Goal: Transaction & Acquisition: Purchase product/service

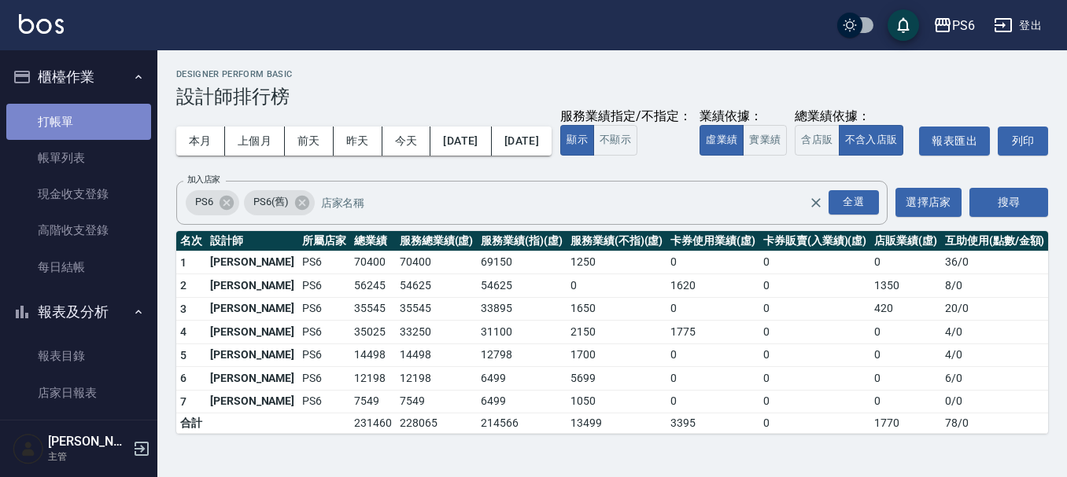
click at [79, 105] on link "打帳單" at bounding box center [78, 122] width 145 height 36
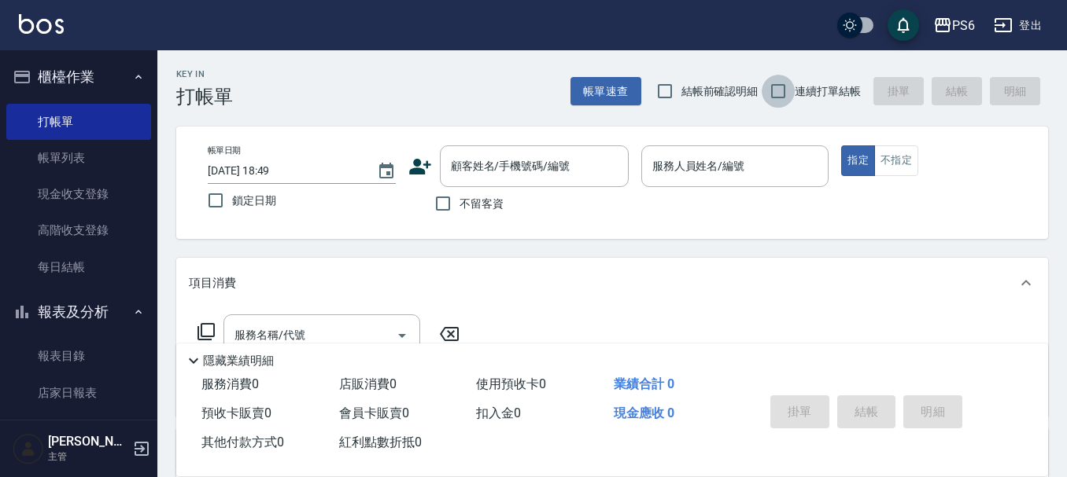
click at [780, 83] on input "連續打單結帳" at bounding box center [777, 91] width 33 height 33
checkbox input "true"
drag, startPoint x: 446, startPoint y: 210, endPoint x: 465, endPoint y: 204, distance: 19.9
click at [452, 206] on input "不留客資" at bounding box center [442, 203] width 33 height 33
checkbox input "true"
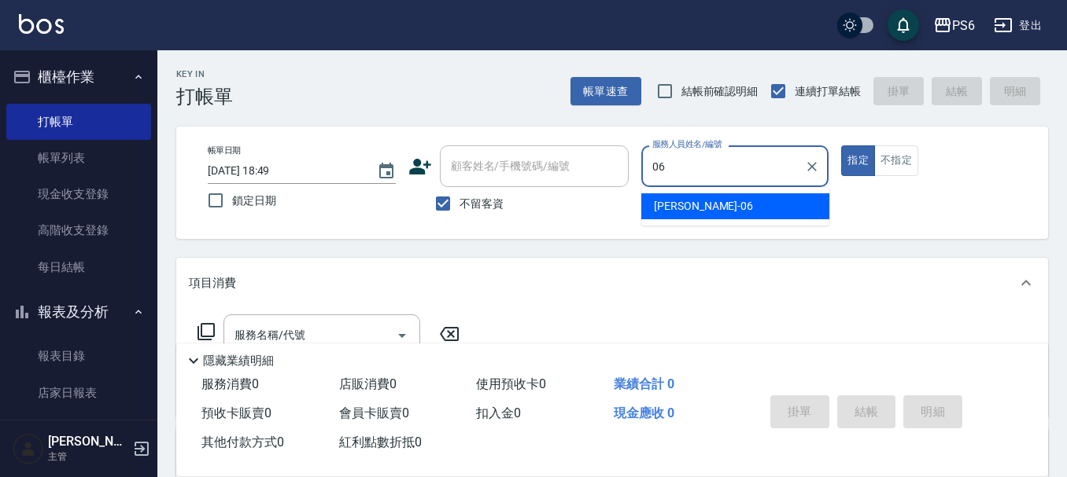
type input "[PERSON_NAME]-06"
type button "true"
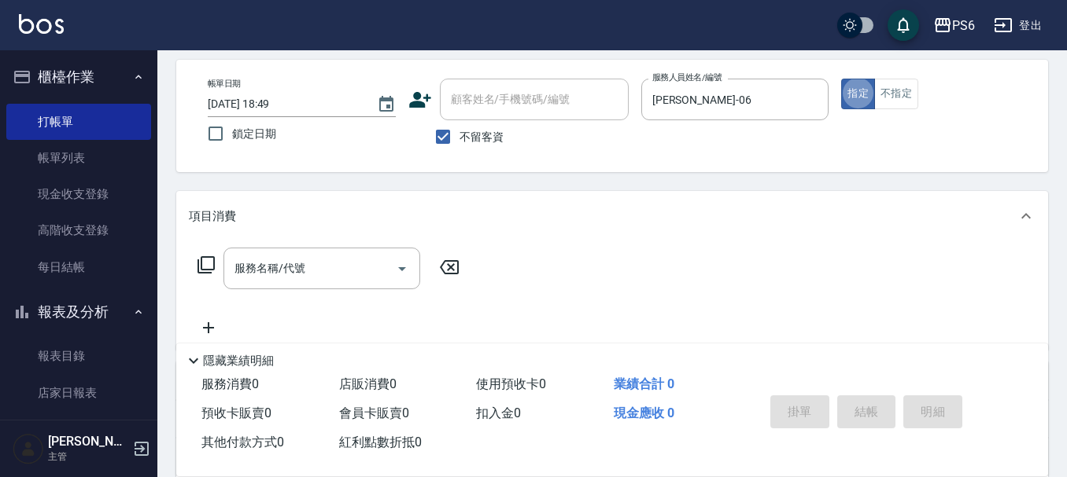
scroll to position [157, 0]
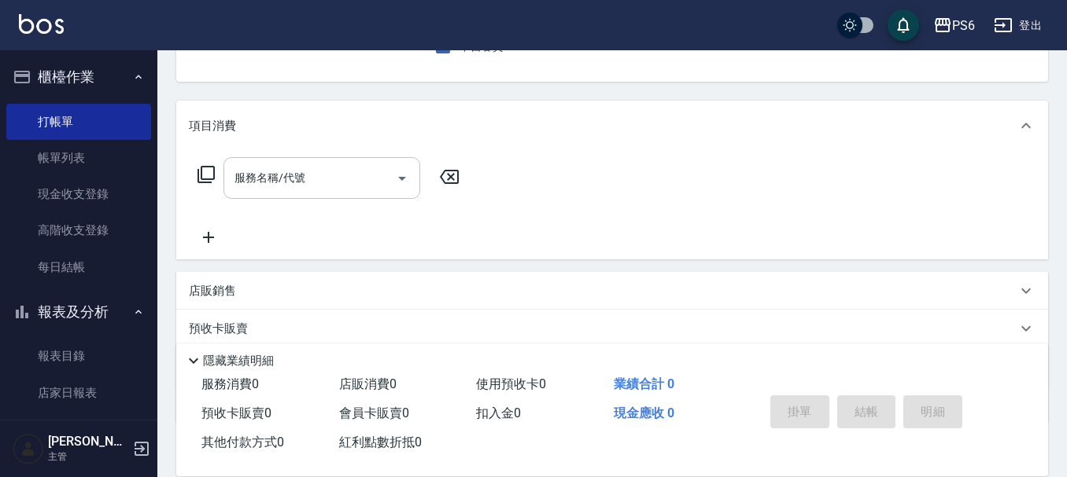
click at [290, 167] on div "服務名稱/代號 服務名稱/代號" at bounding box center [612, 205] width 872 height 109
click at [291, 183] on div "服務名稱/代號 服務名稱/代號" at bounding box center [321, 178] width 197 height 42
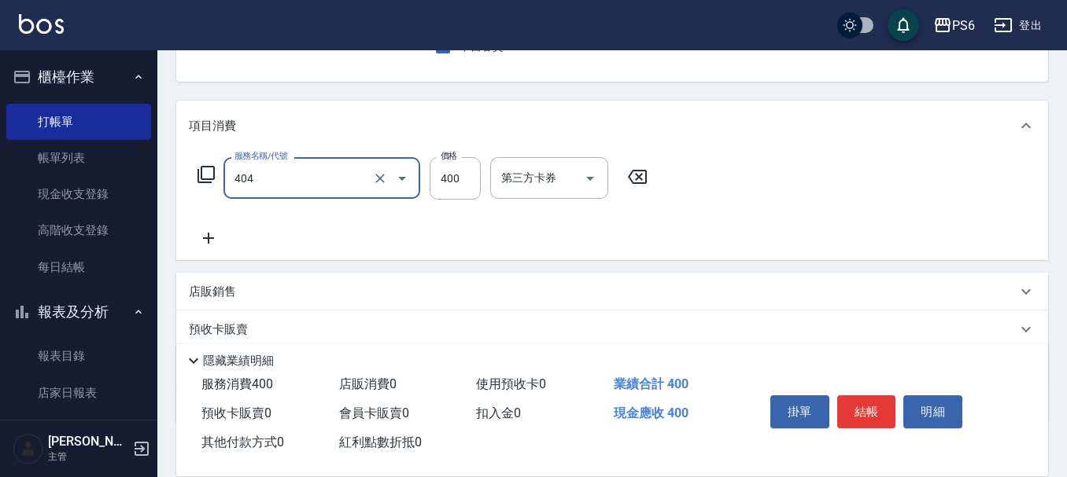
type input "B級剪髮(404)"
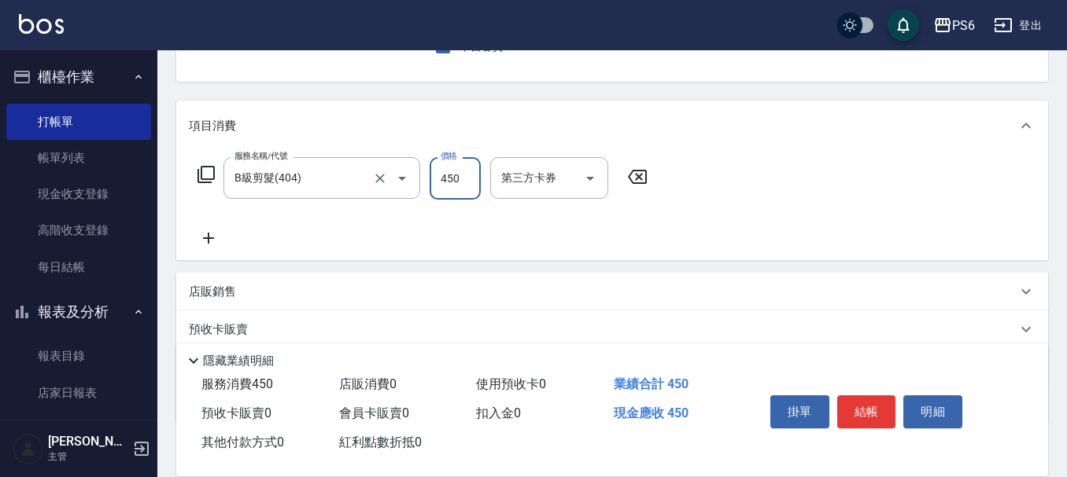
type input "450"
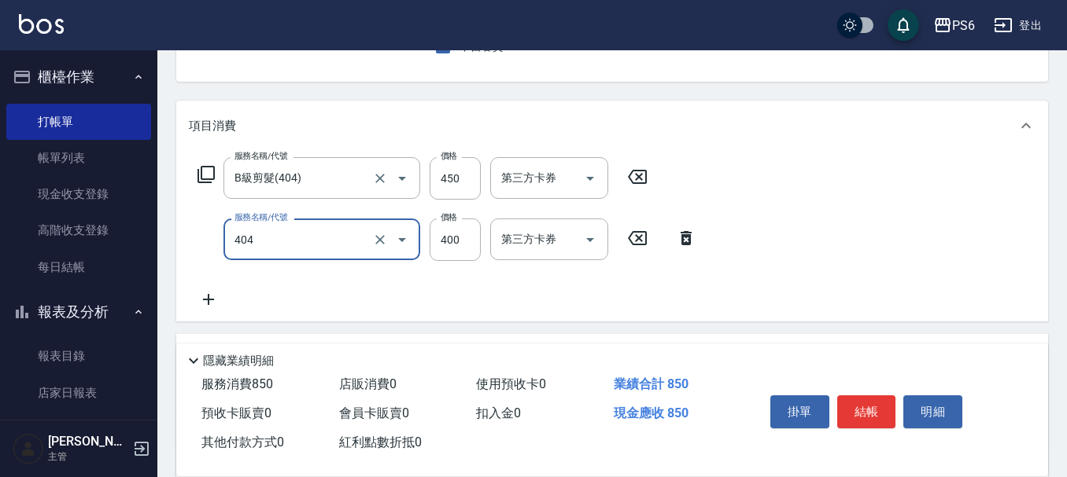
type input "B級剪髮(404)"
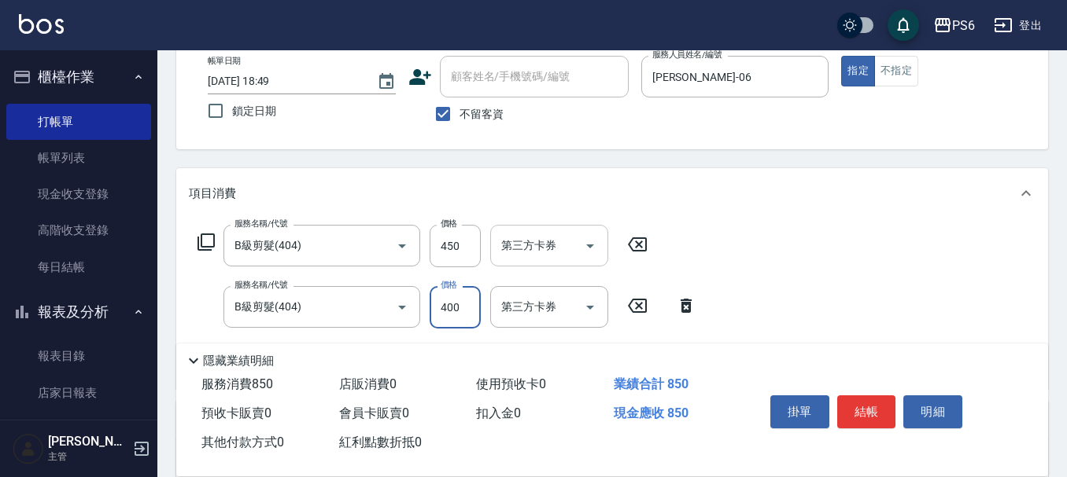
scroll to position [0, 0]
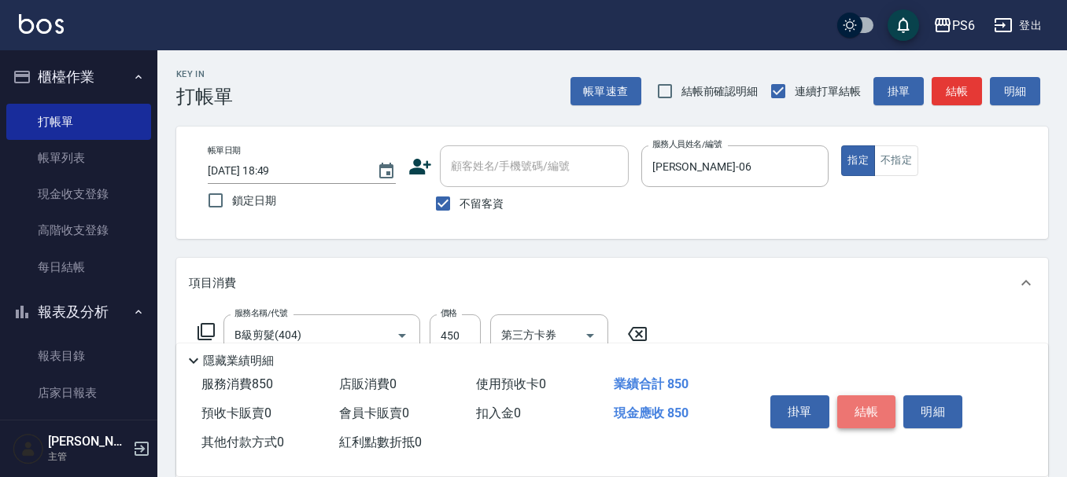
click at [860, 407] on button "結帳" at bounding box center [866, 412] width 59 height 33
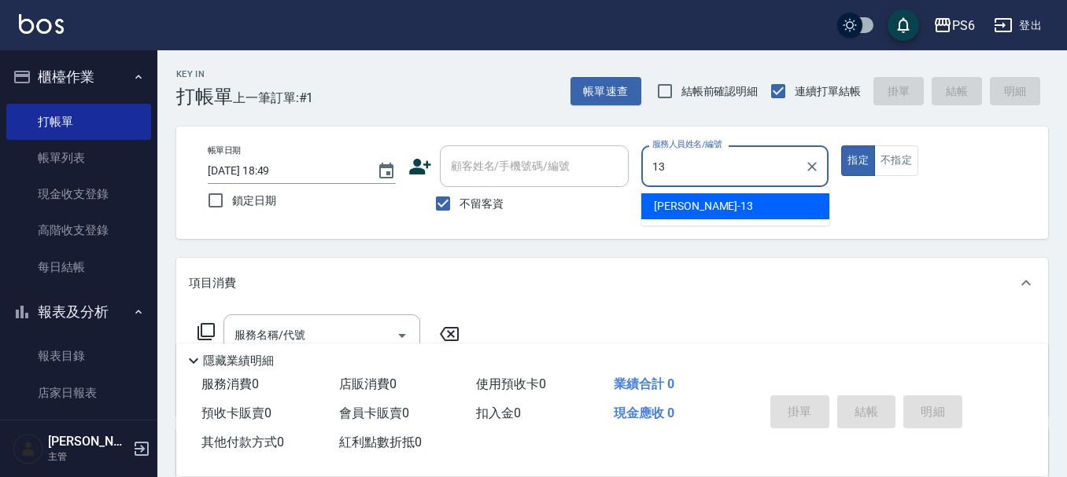
type input "[PERSON_NAME]-13"
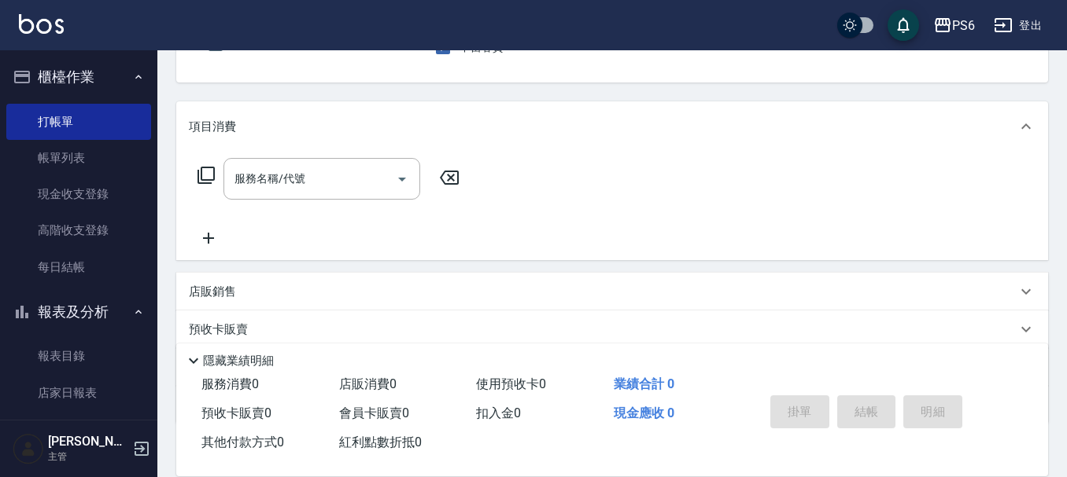
scroll to position [157, 0]
click at [352, 186] on input "服務名稱/代號" at bounding box center [309, 178] width 159 height 28
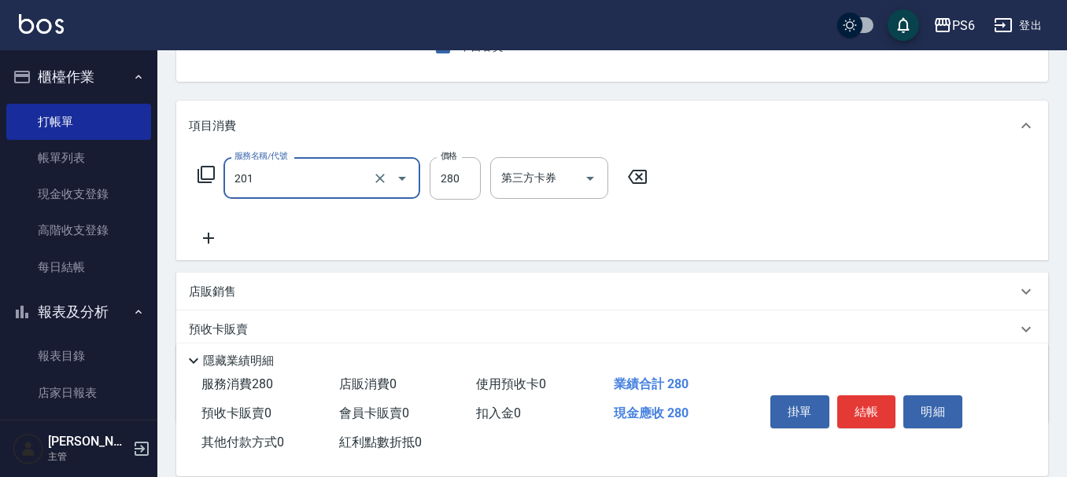
type input "一般洗髮(201)"
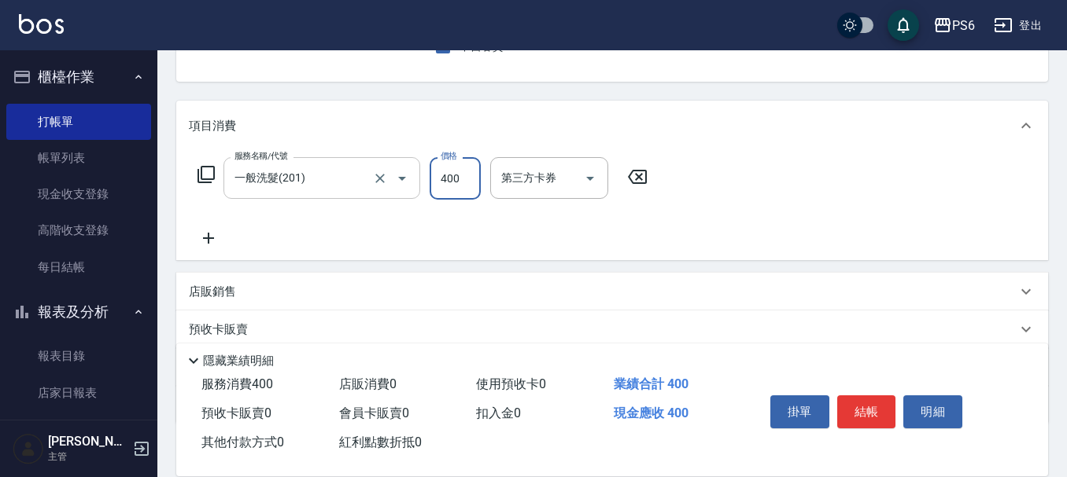
type input "400"
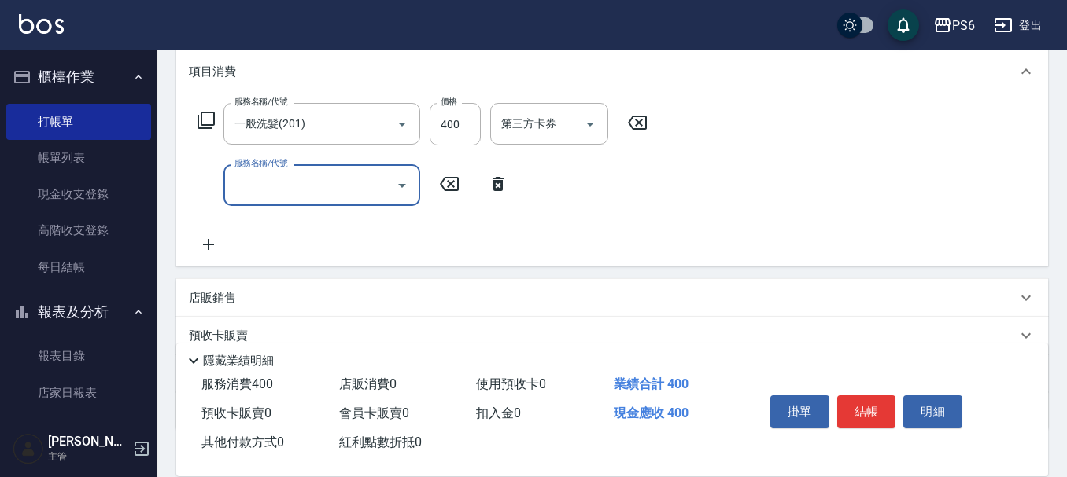
scroll to position [236, 0]
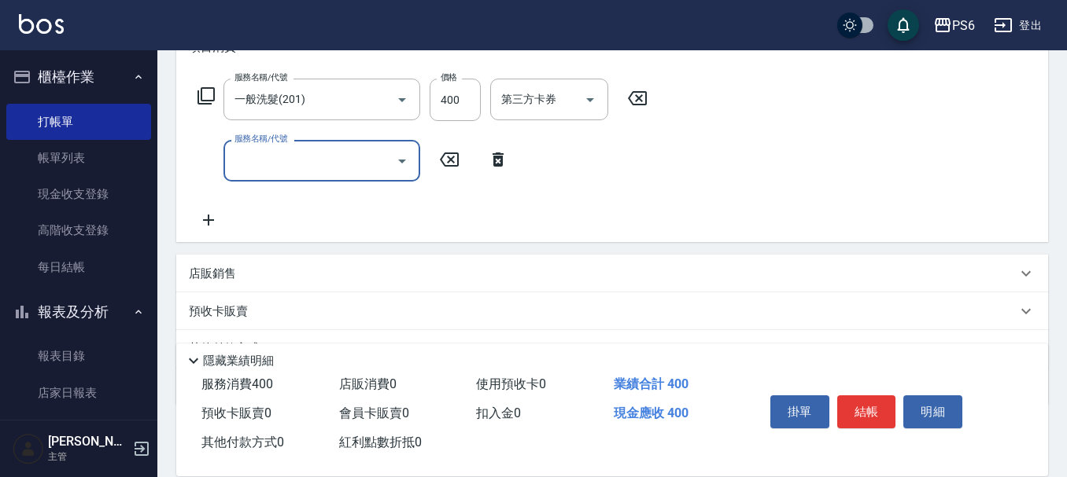
click at [326, 171] on input "服務名稱/代號" at bounding box center [309, 161] width 159 height 28
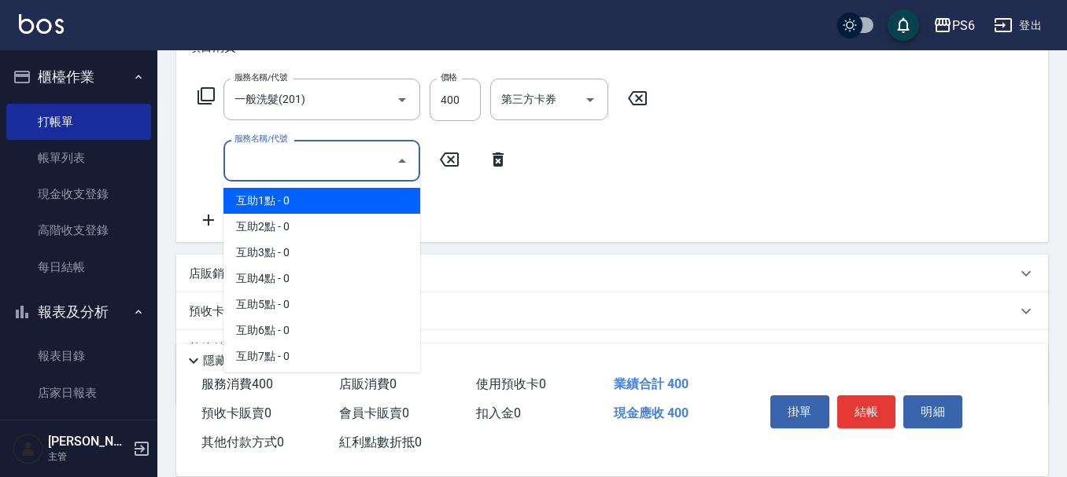
click at [324, 206] on span "互助1點 - 0" at bounding box center [321, 201] width 197 height 26
type input "互助1點(1)"
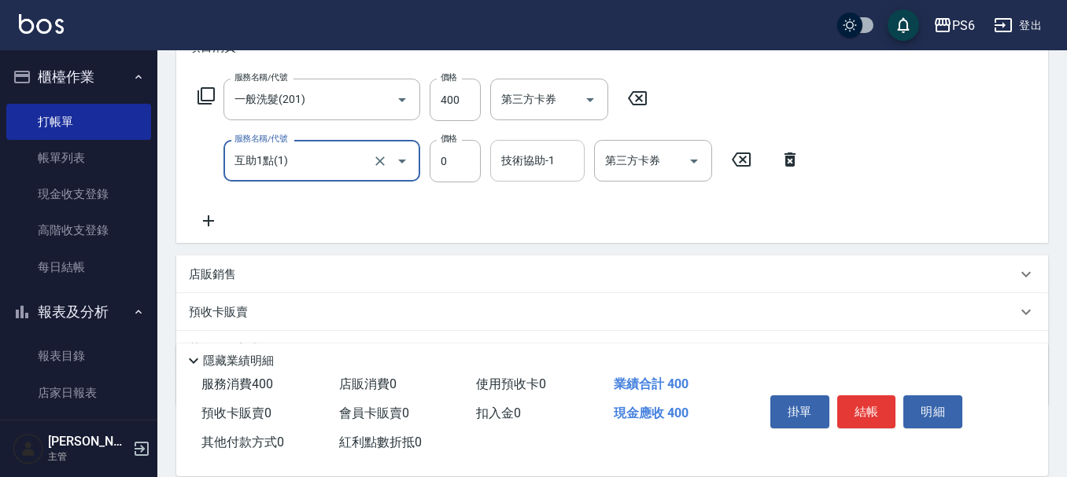
click at [509, 166] on div "技術協助-1 技術協助-1" at bounding box center [537, 161] width 94 height 42
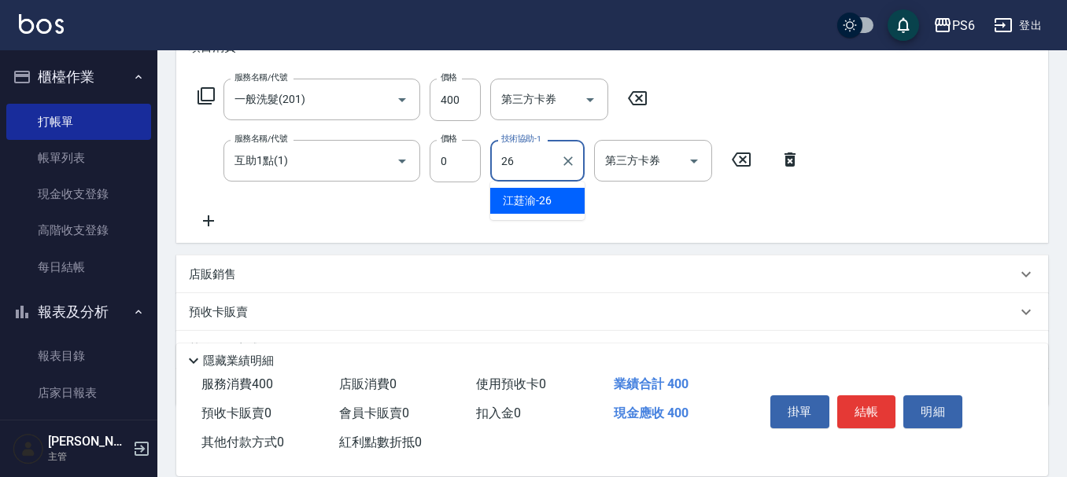
type input "[PERSON_NAME]-26"
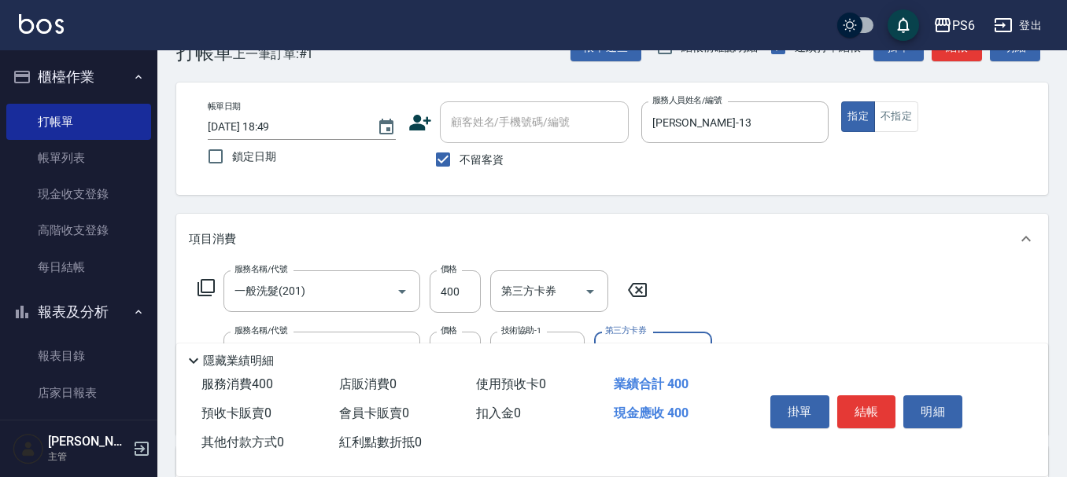
scroll to position [0, 0]
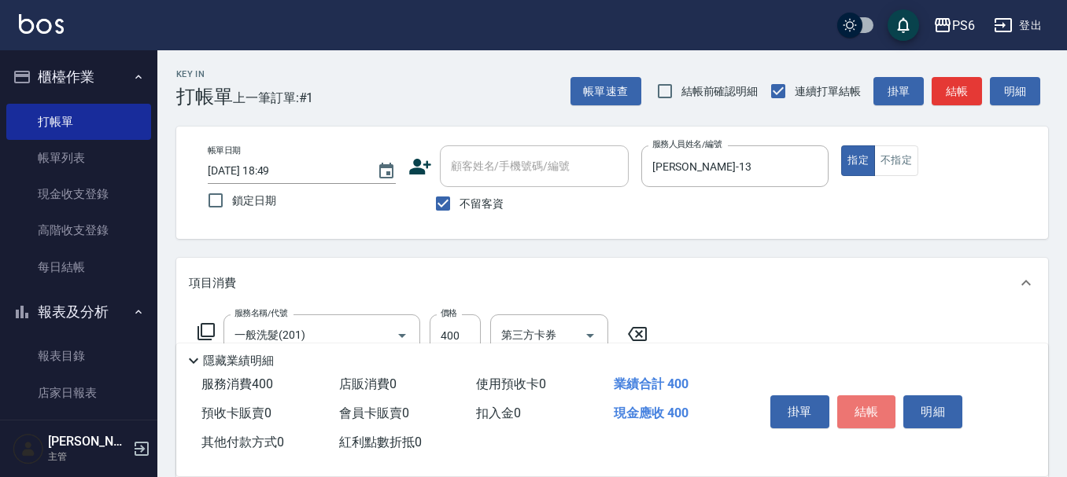
click at [874, 404] on button "結帳" at bounding box center [866, 412] width 59 height 33
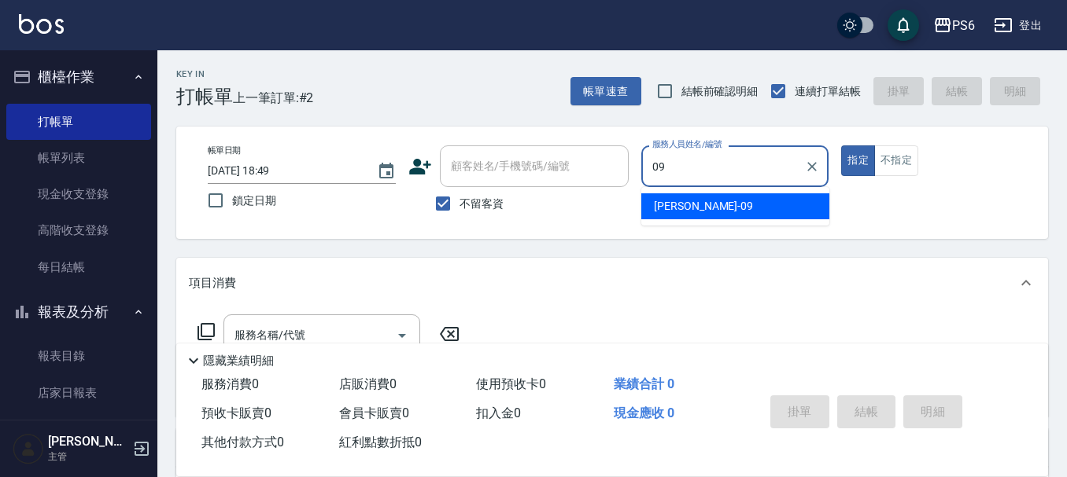
type input "[PERSON_NAME]-09"
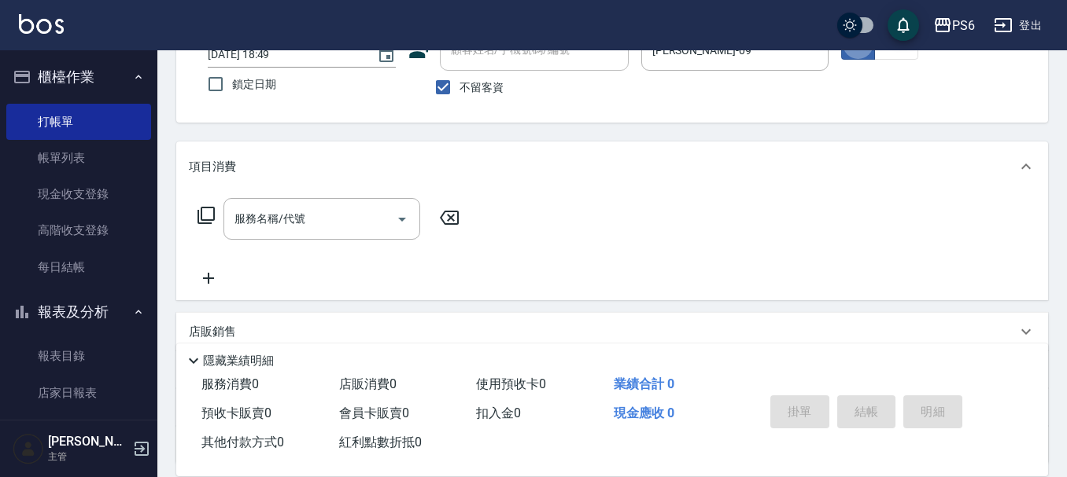
scroll to position [157, 0]
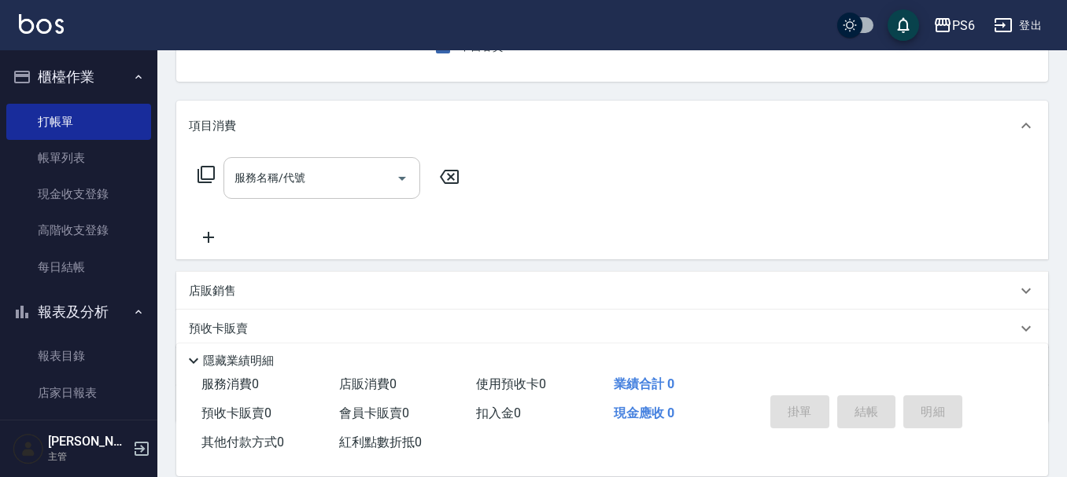
click at [308, 180] on input "服務名稱/代號" at bounding box center [309, 178] width 159 height 28
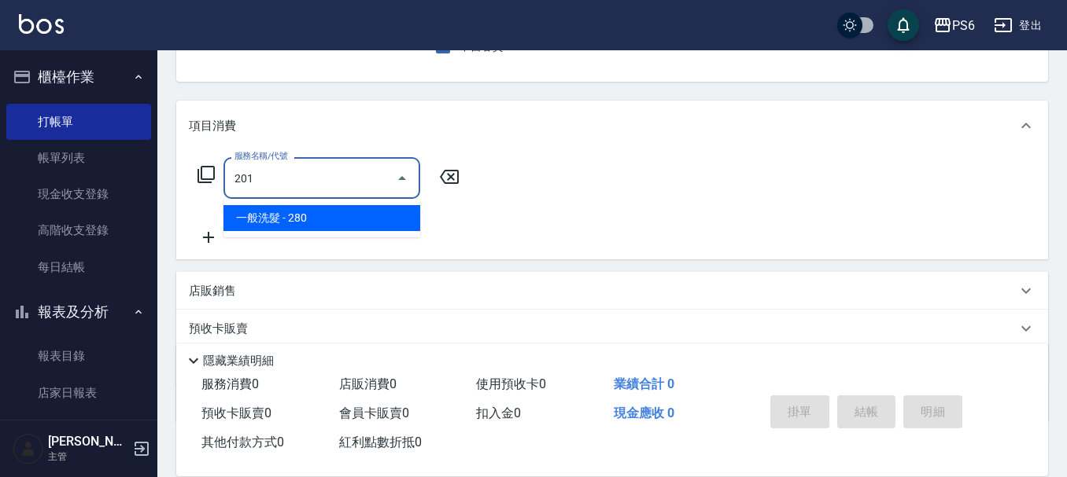
type input "一般洗髮(201)"
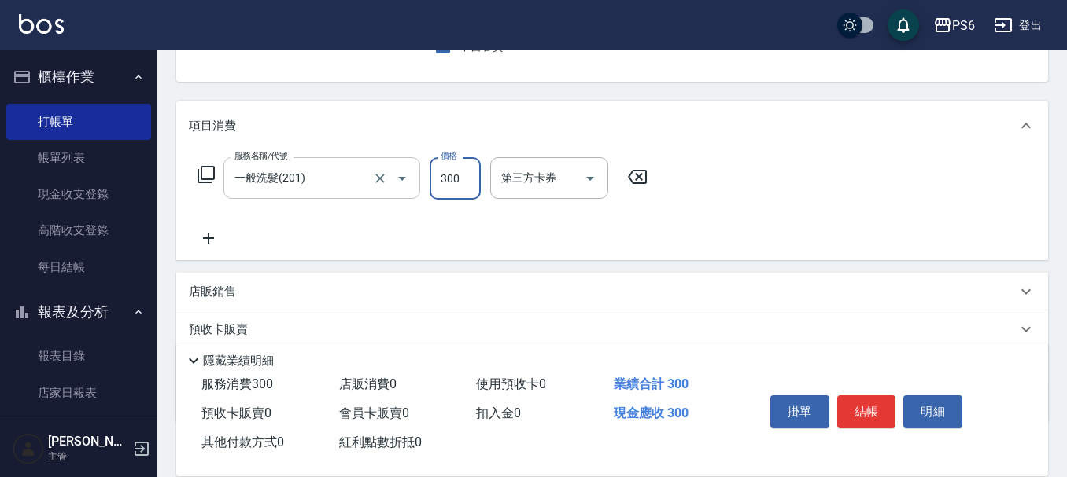
type input "300"
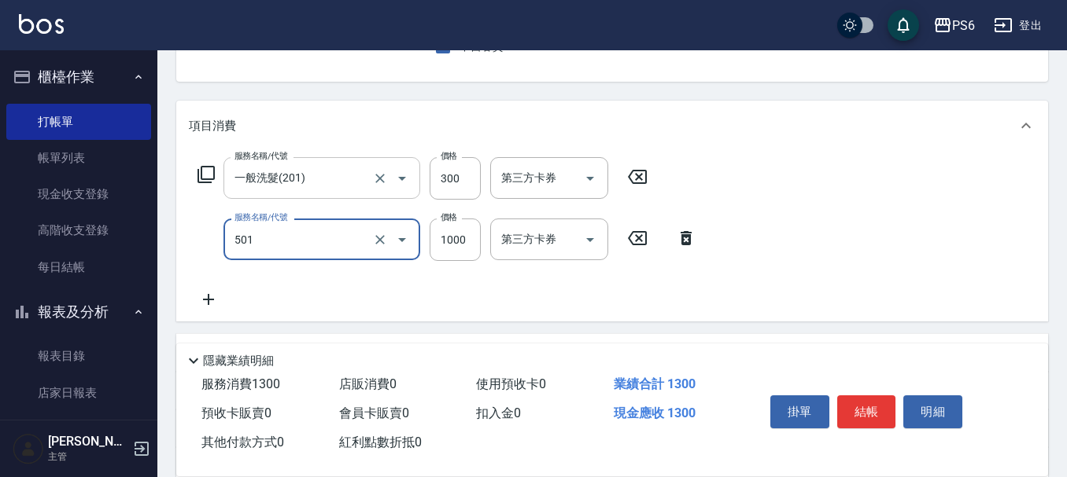
type input "局部染髮(501)"
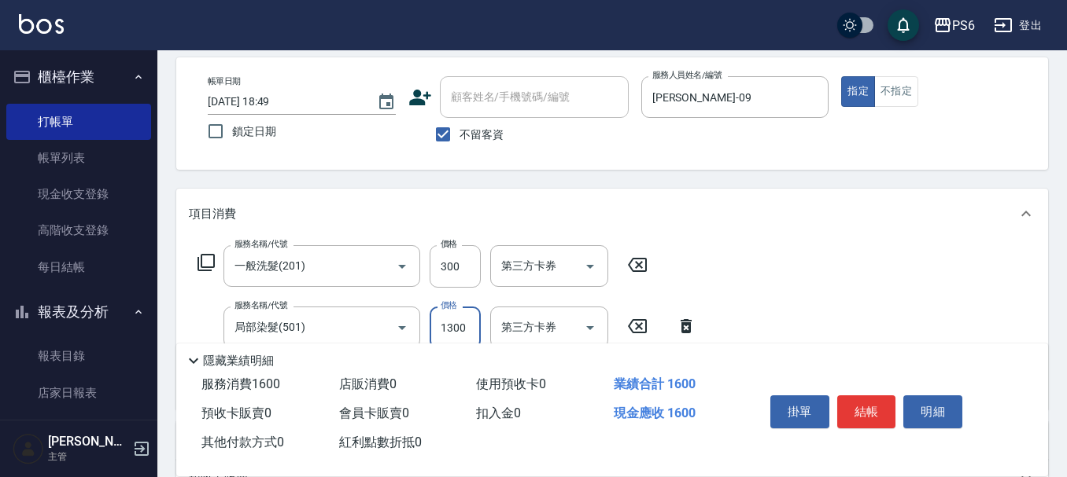
scroll to position [0, 0]
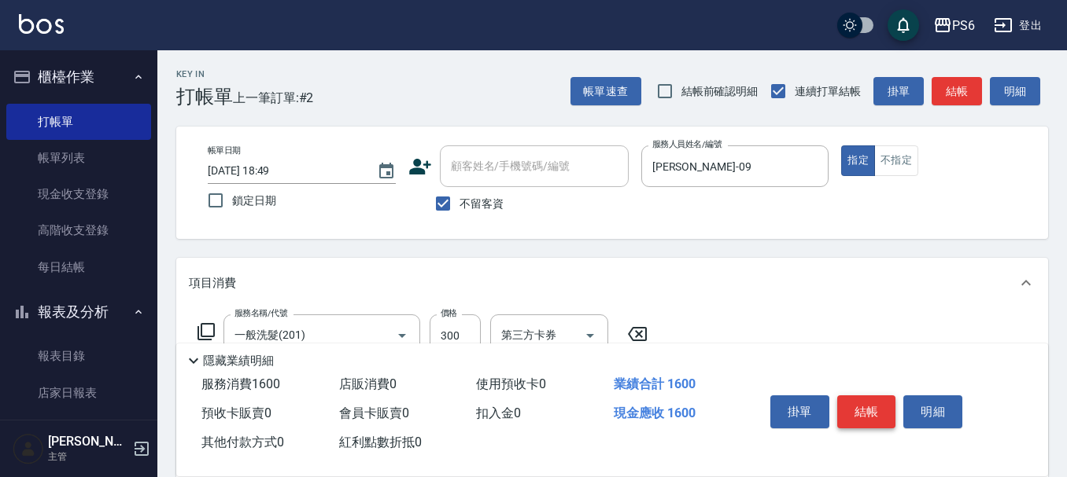
type input "1300"
click at [849, 407] on button "結帳" at bounding box center [866, 412] width 59 height 33
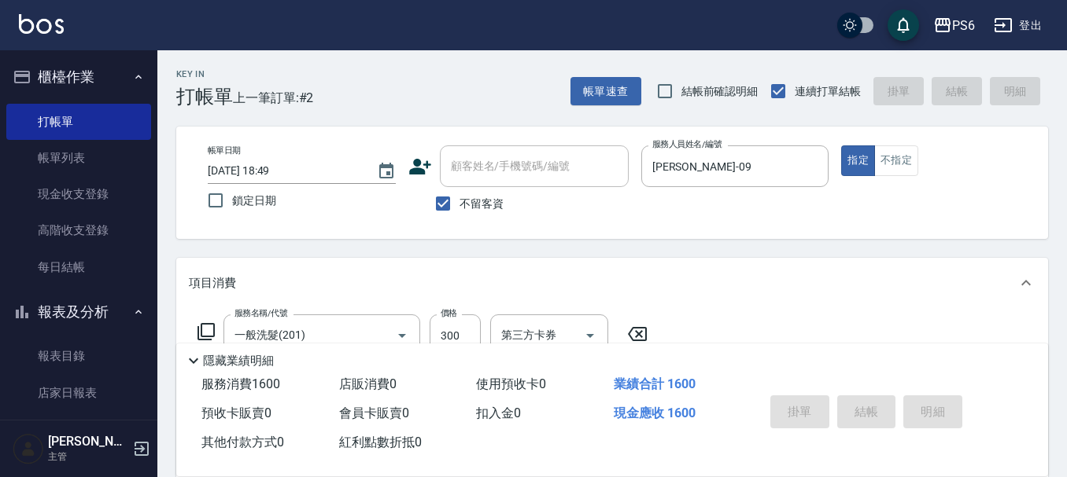
type input "[DATE] 18:50"
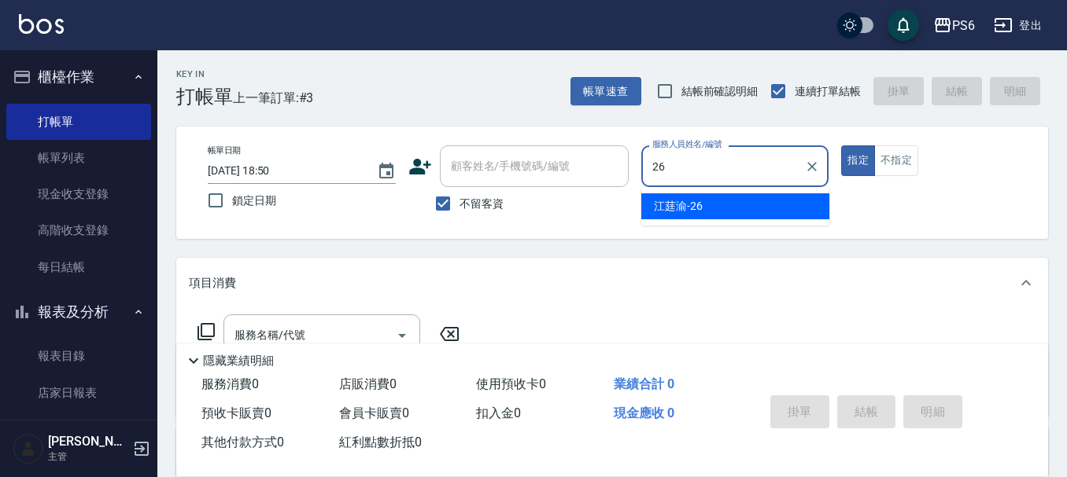
type input "[PERSON_NAME]-26"
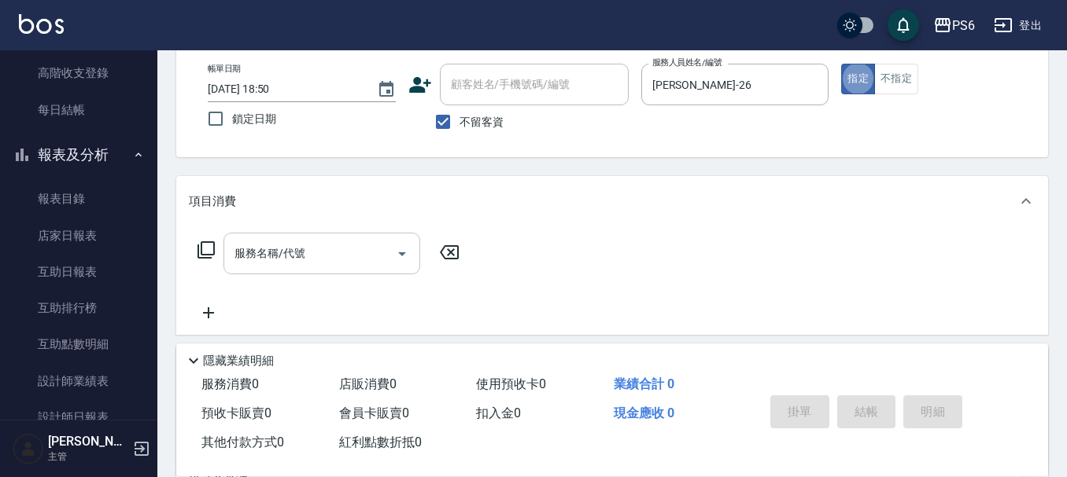
scroll to position [157, 0]
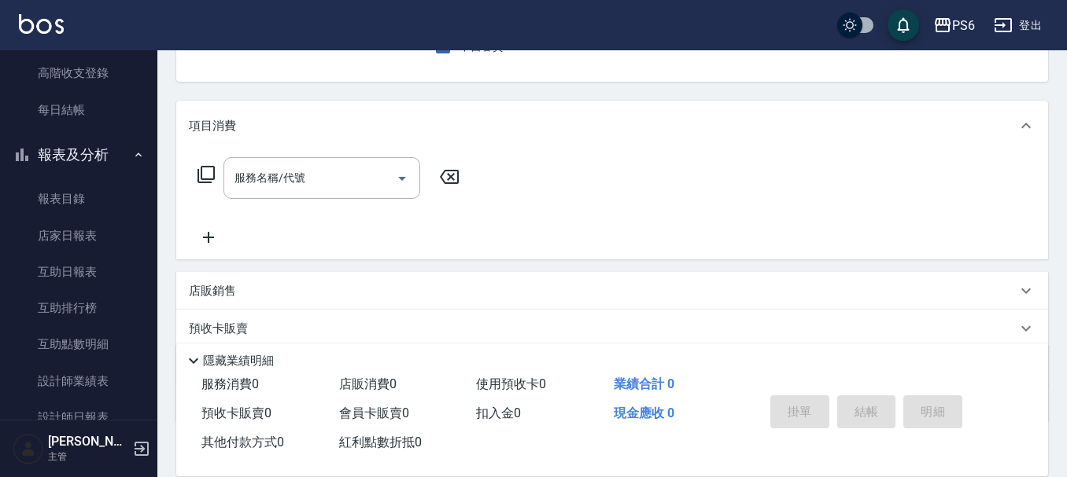
click at [203, 172] on icon at bounding box center [206, 174] width 19 height 19
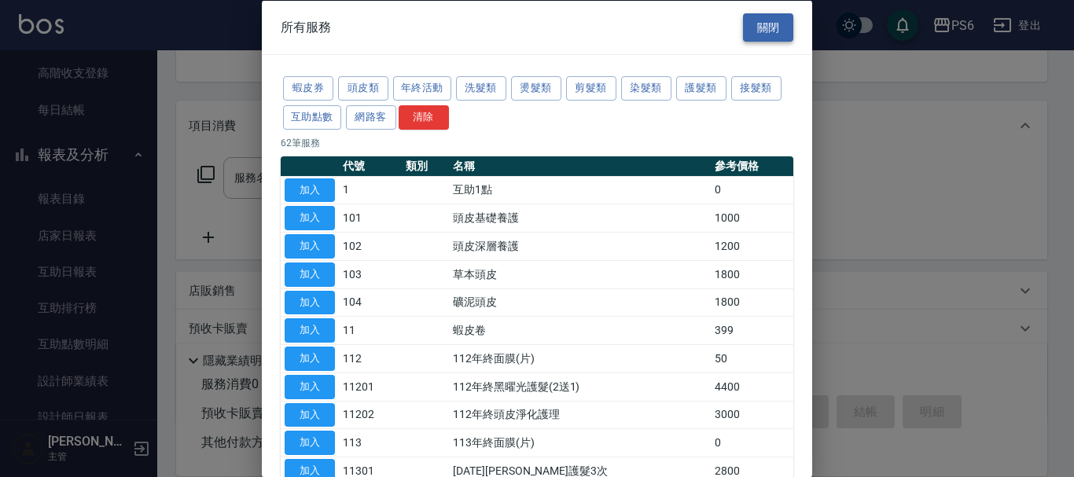
click at [768, 30] on button "關閉" at bounding box center [768, 27] width 50 height 29
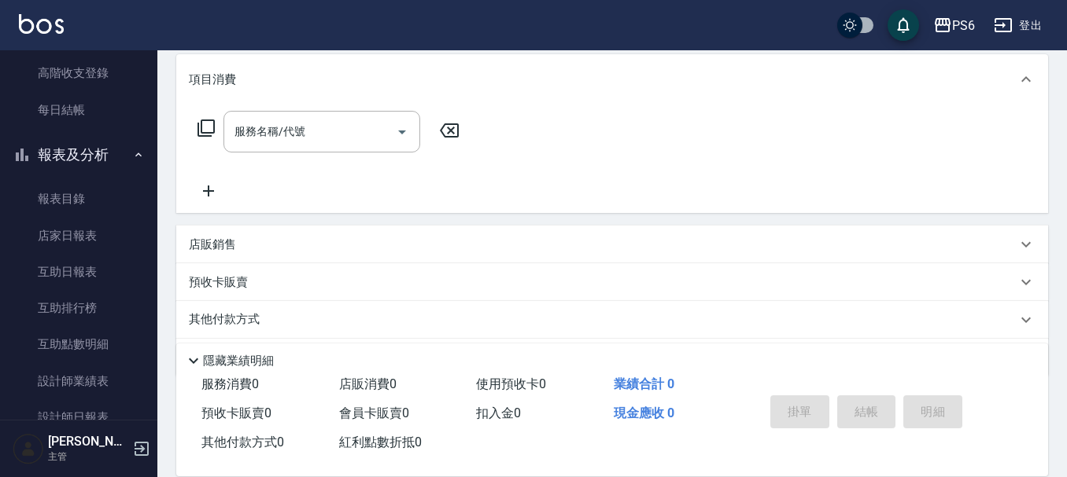
scroll to position [254, 0]
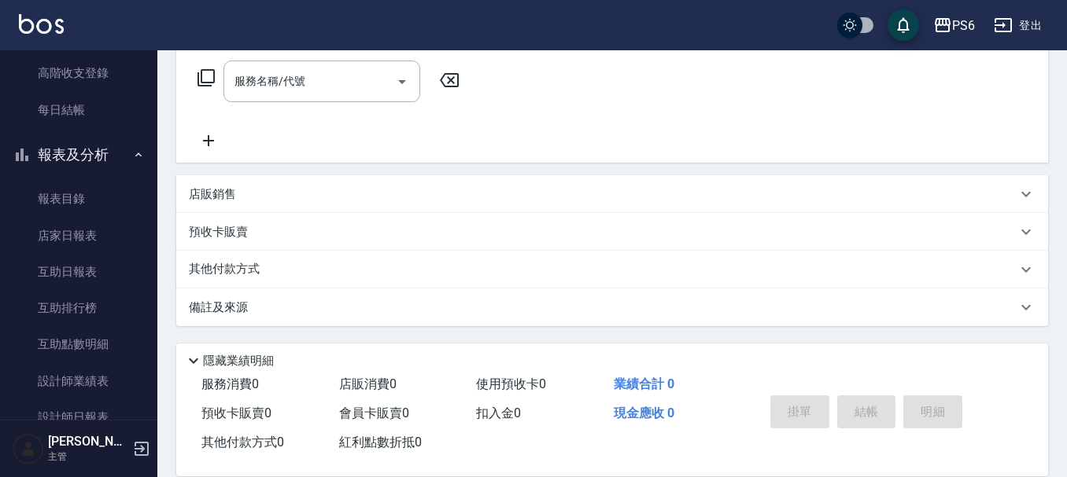
click at [246, 196] on div "店販銷售" at bounding box center [602, 194] width 827 height 17
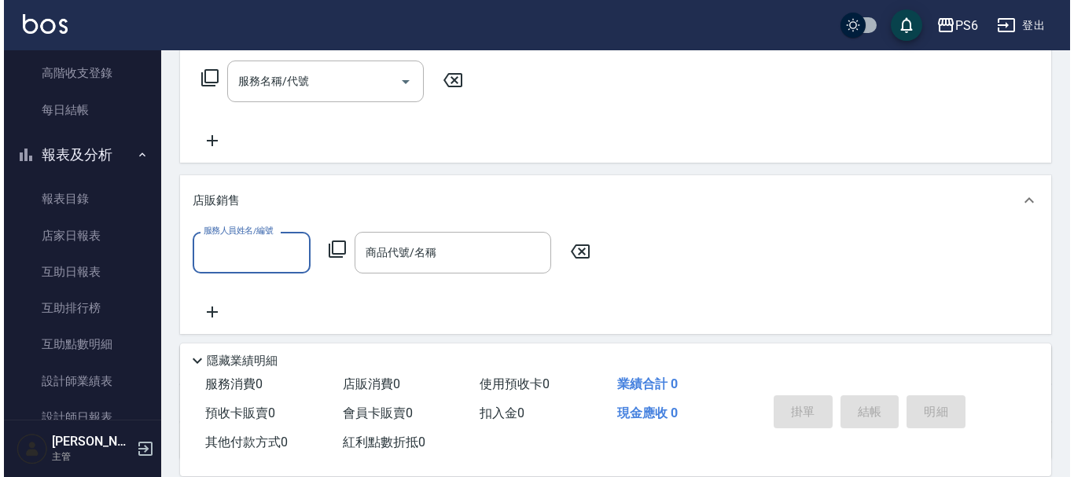
scroll to position [0, 0]
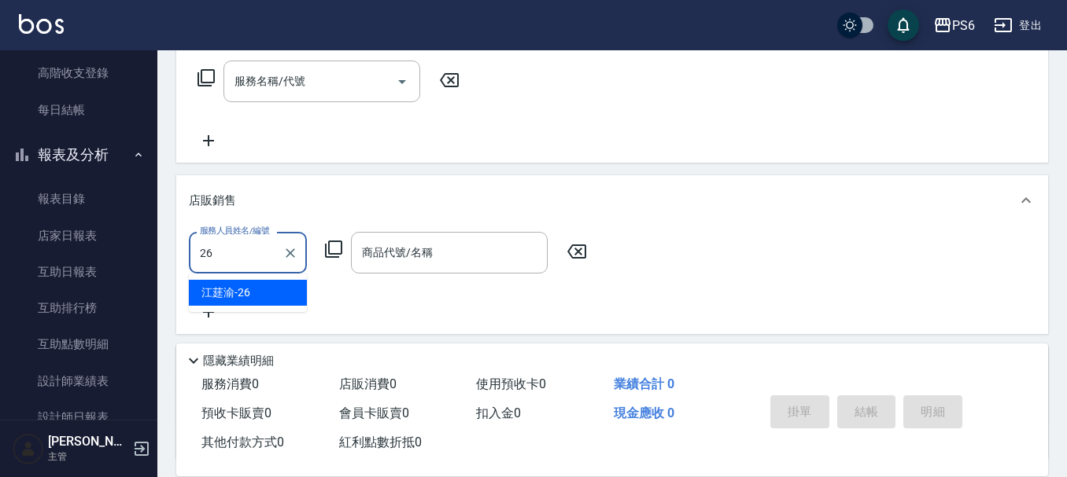
type input "[PERSON_NAME]-26"
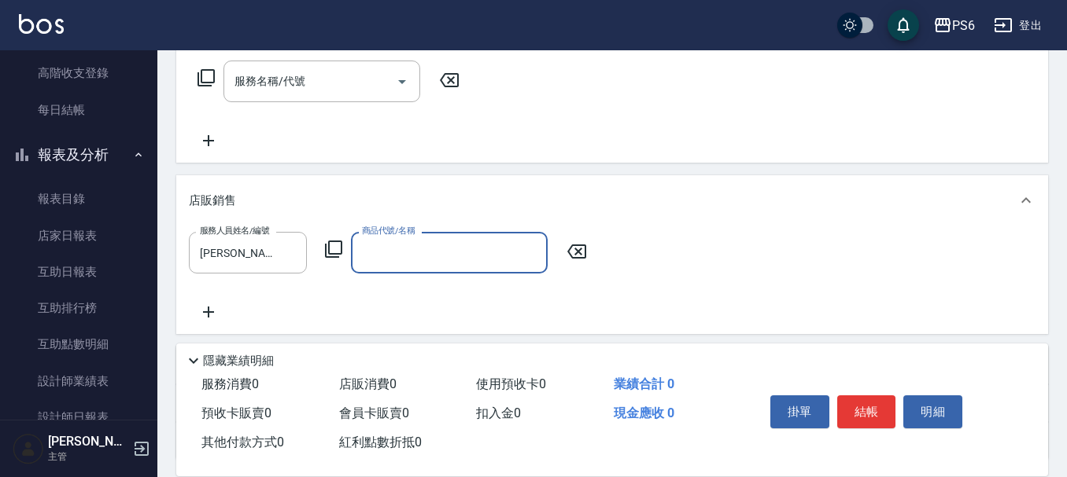
click at [339, 245] on icon at bounding box center [333, 249] width 19 height 19
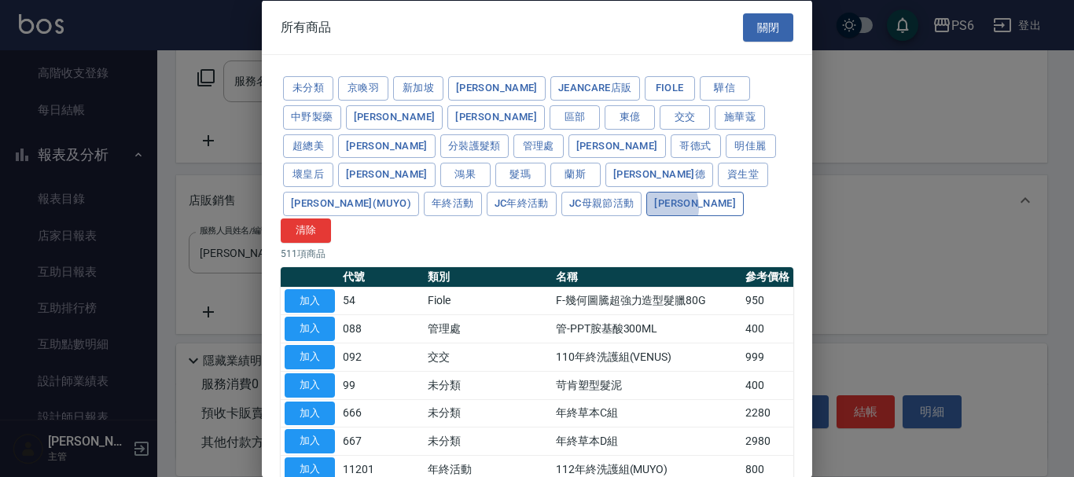
click at [647, 206] on button "[PERSON_NAME]" at bounding box center [696, 204] width 98 height 24
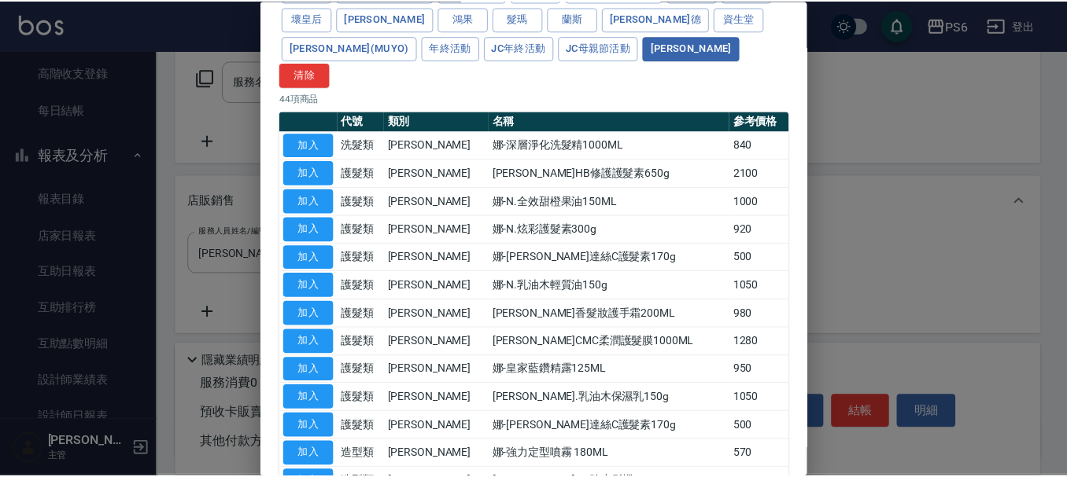
scroll to position [157, 0]
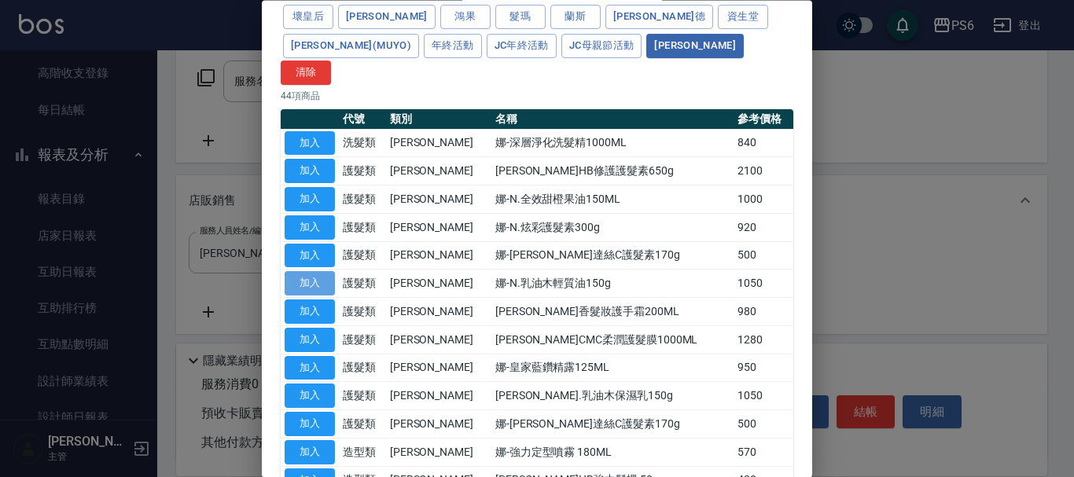
click at [308, 272] on button "加入" at bounding box center [310, 284] width 50 height 24
type input "娜-N.乳油木輕質油150g"
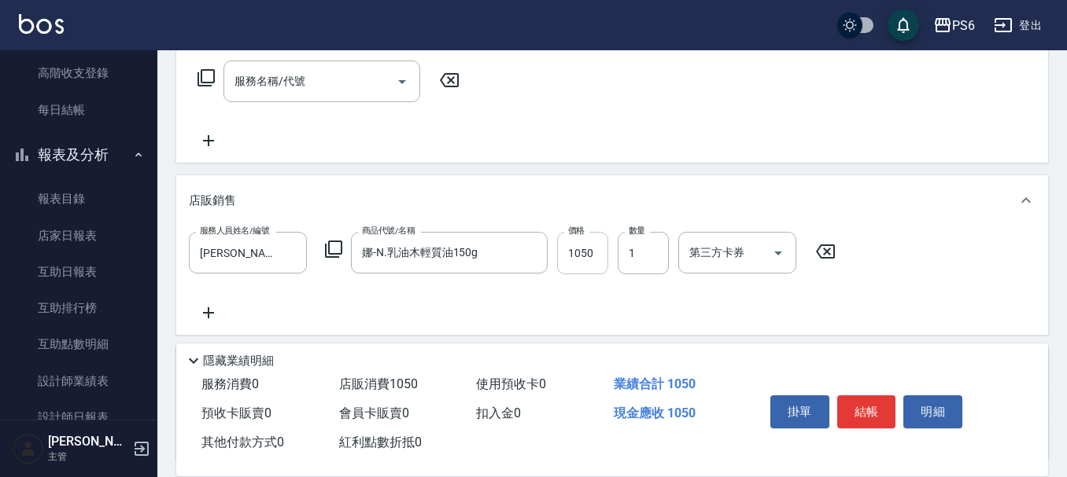
click at [582, 258] on input "1050" at bounding box center [582, 253] width 51 height 42
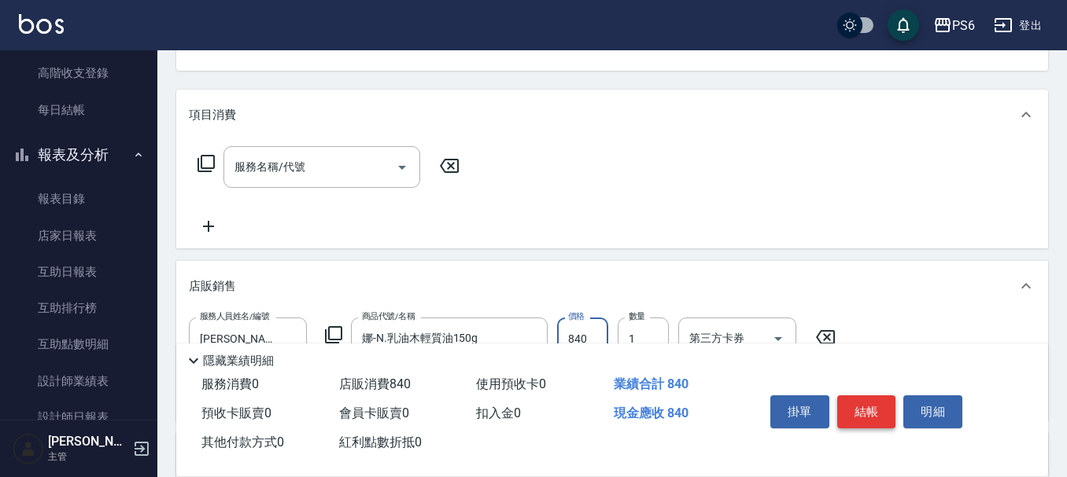
scroll to position [18, 0]
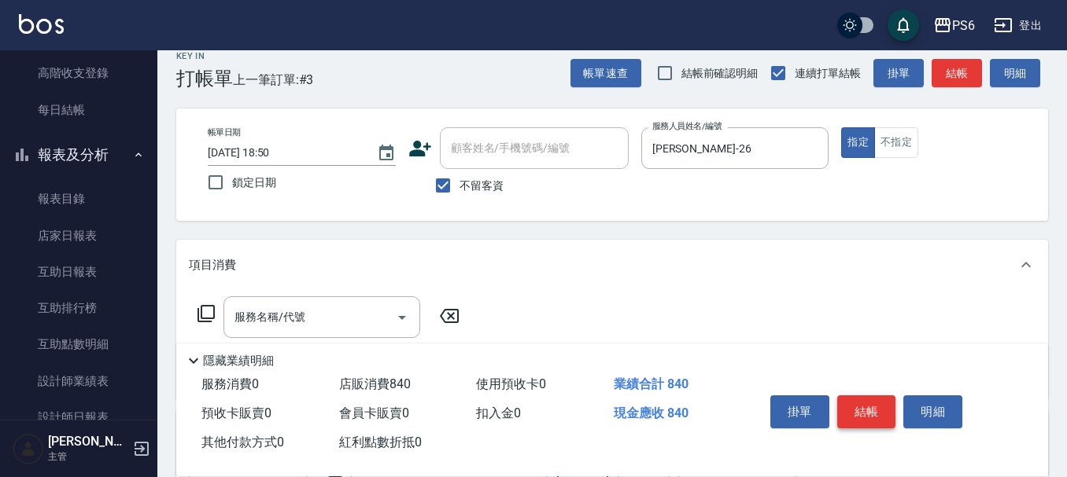
type input "840"
click at [866, 407] on button "結帳" at bounding box center [866, 412] width 59 height 33
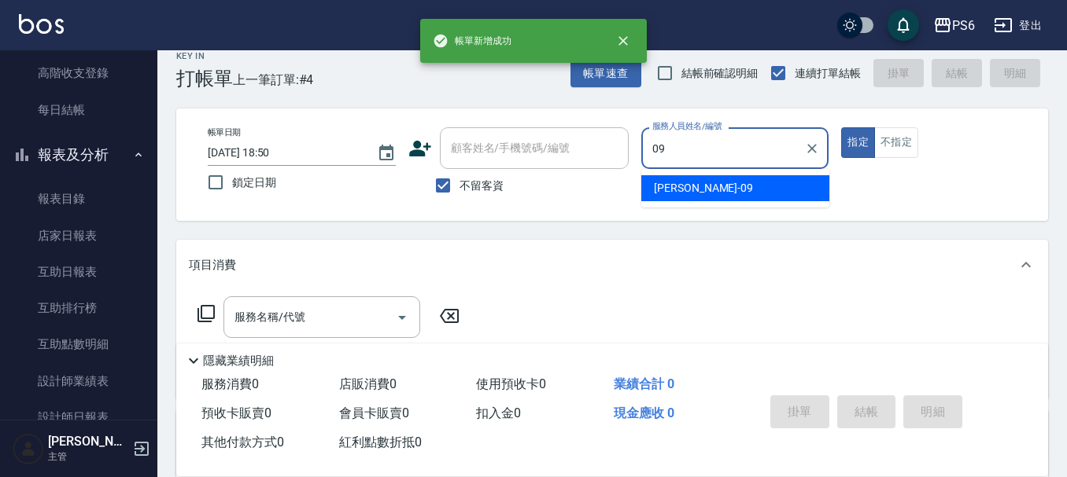
type input "[PERSON_NAME]-09"
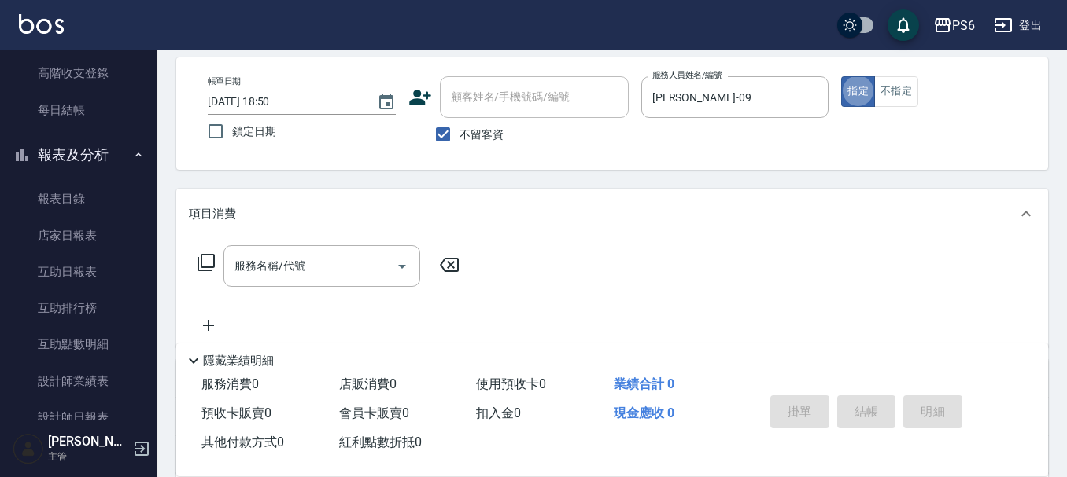
scroll to position [97, 0]
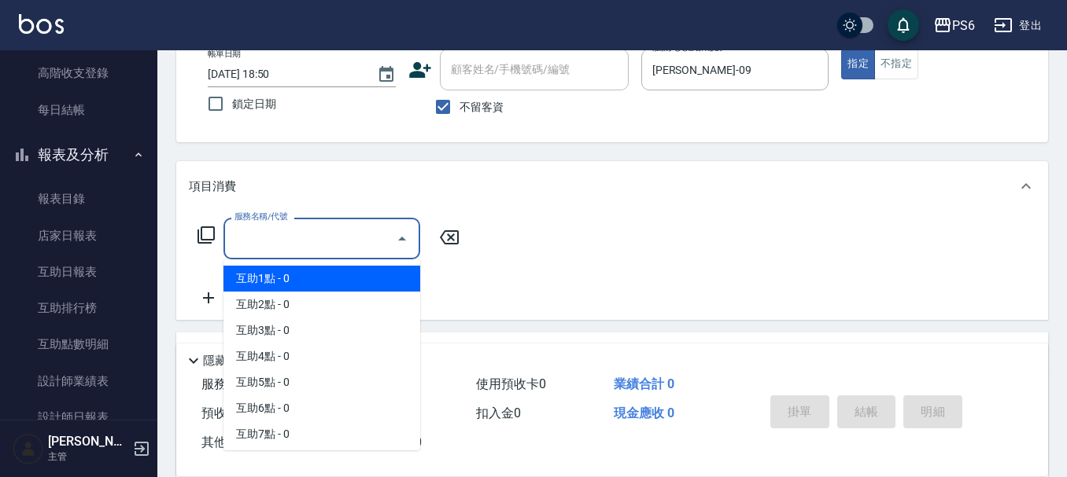
click at [279, 248] on input "服務名稱/代號" at bounding box center [309, 239] width 159 height 28
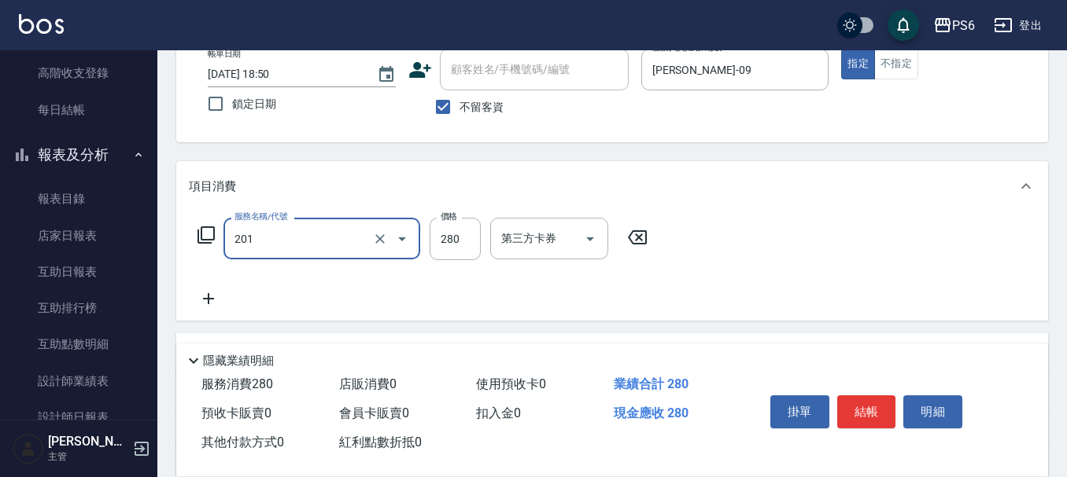
type input "一般洗髮(201)"
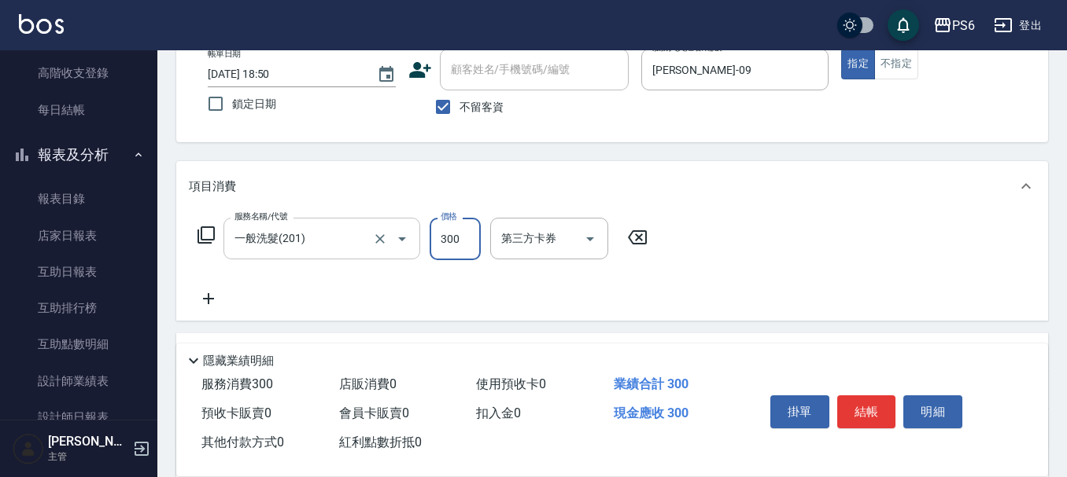
type input "300"
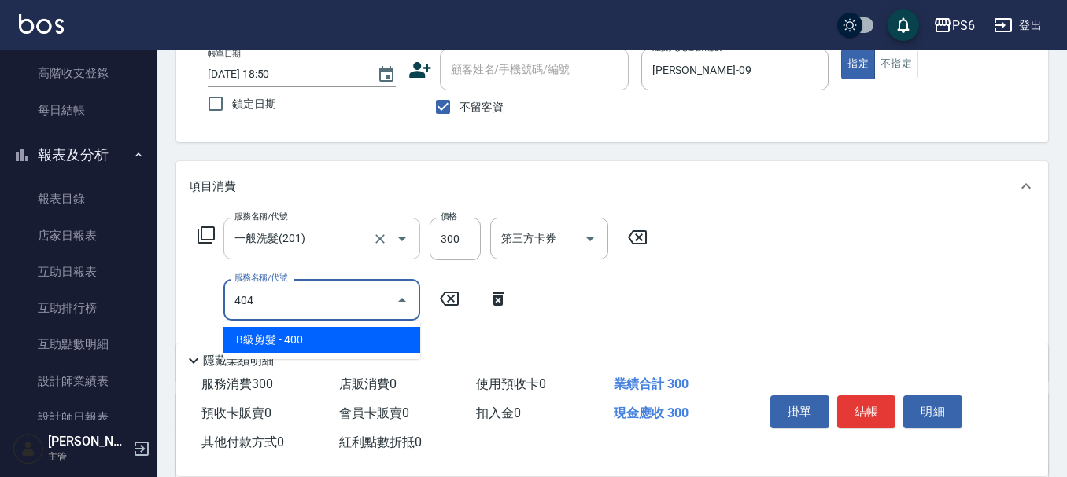
type input "B級剪髮(404)"
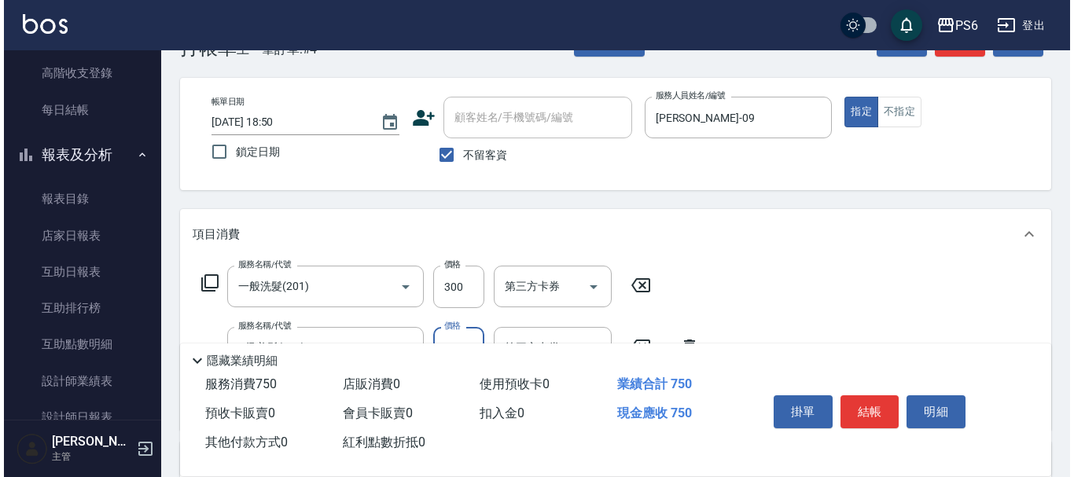
scroll to position [0, 0]
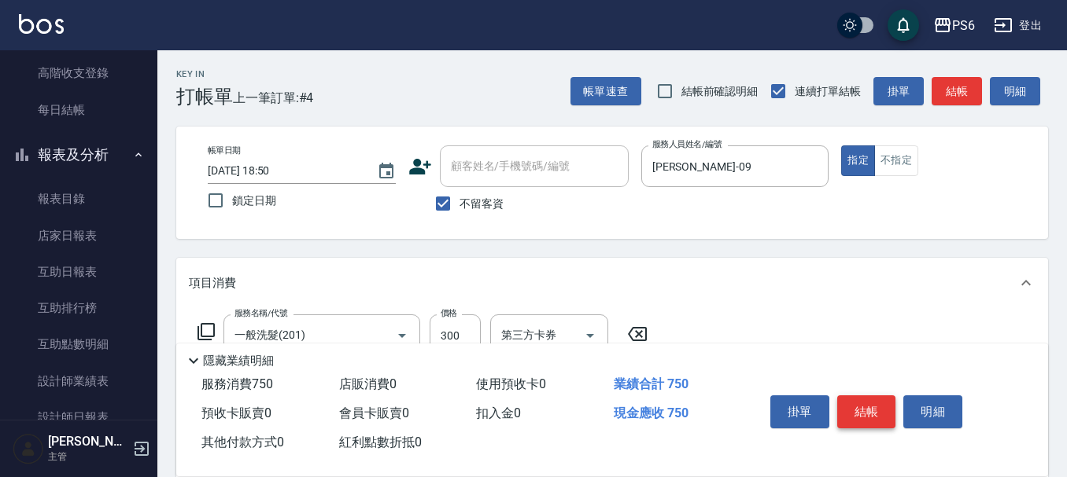
type input "450"
click at [856, 407] on button "結帳" at bounding box center [866, 412] width 59 height 33
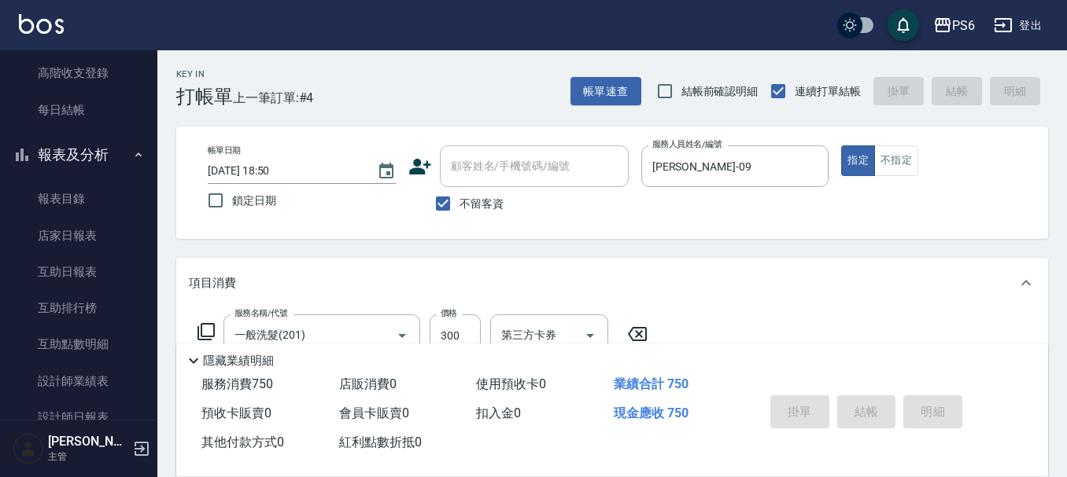
type input "[DATE] 18:51"
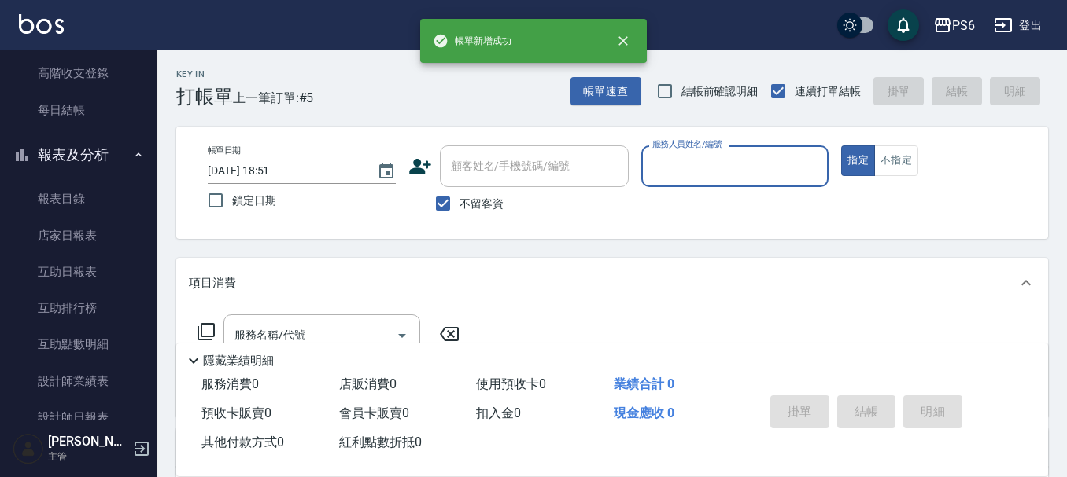
type input "1"
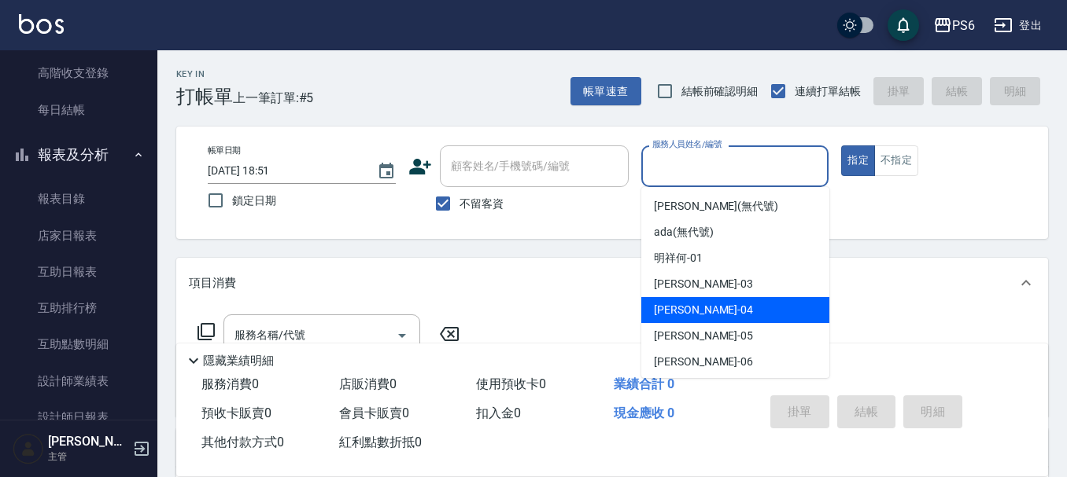
drag, startPoint x: 449, startPoint y: 202, endPoint x: 464, endPoint y: 180, distance: 26.6
click at [449, 197] on input "不留客資" at bounding box center [442, 203] width 33 height 33
checkbox input "false"
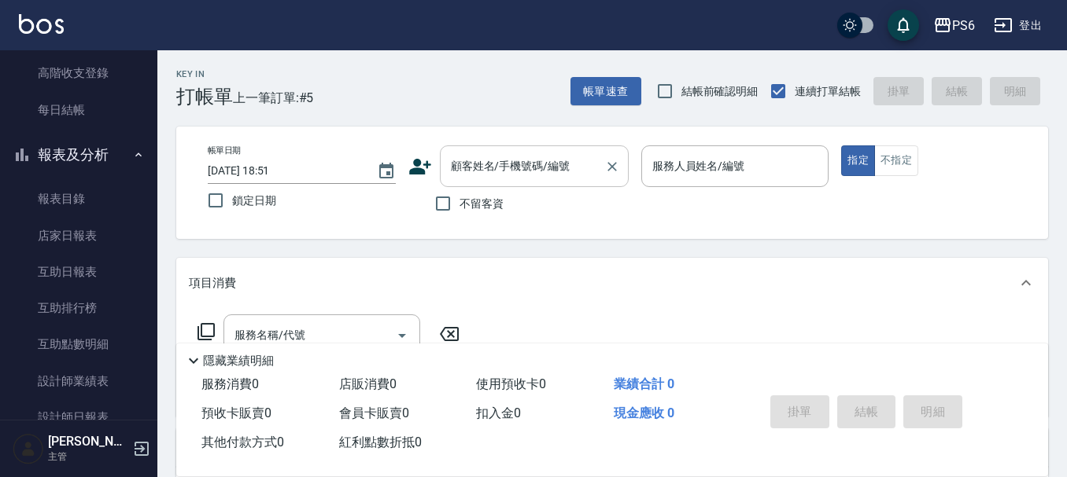
click at [479, 169] on div "顧客姓名/手機號碼/編號 顧客姓名/手機號碼/編號" at bounding box center [534, 167] width 189 height 42
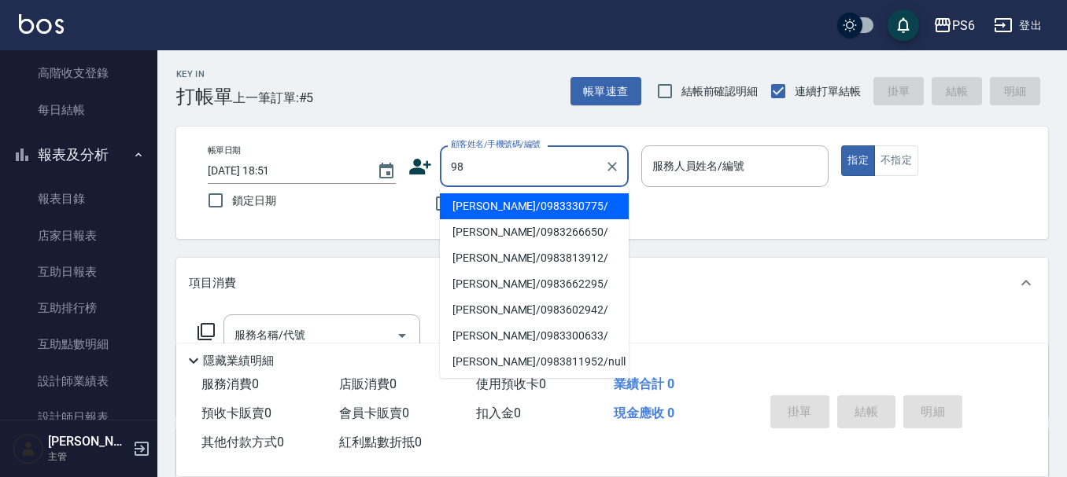
type input "9"
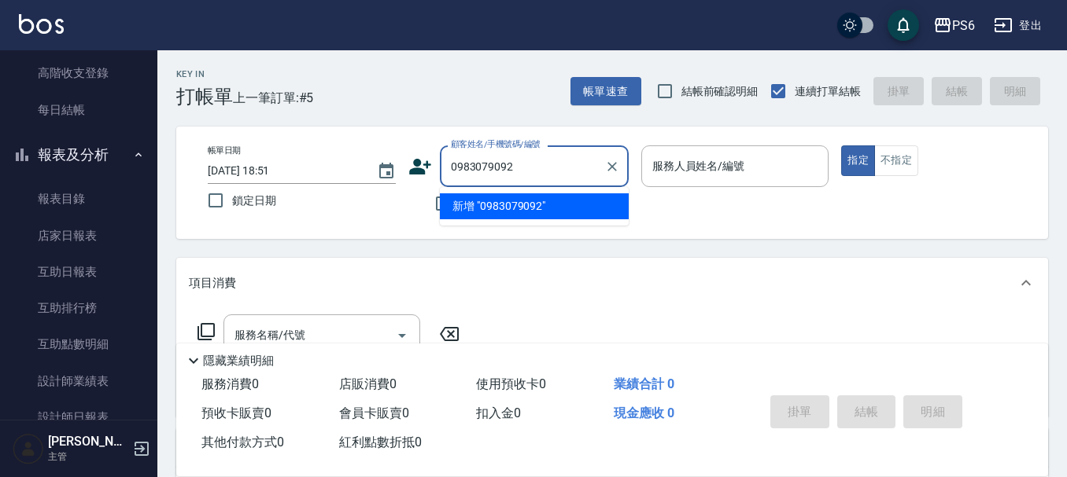
type input "0983079092"
click at [421, 163] on icon at bounding box center [420, 167] width 24 height 24
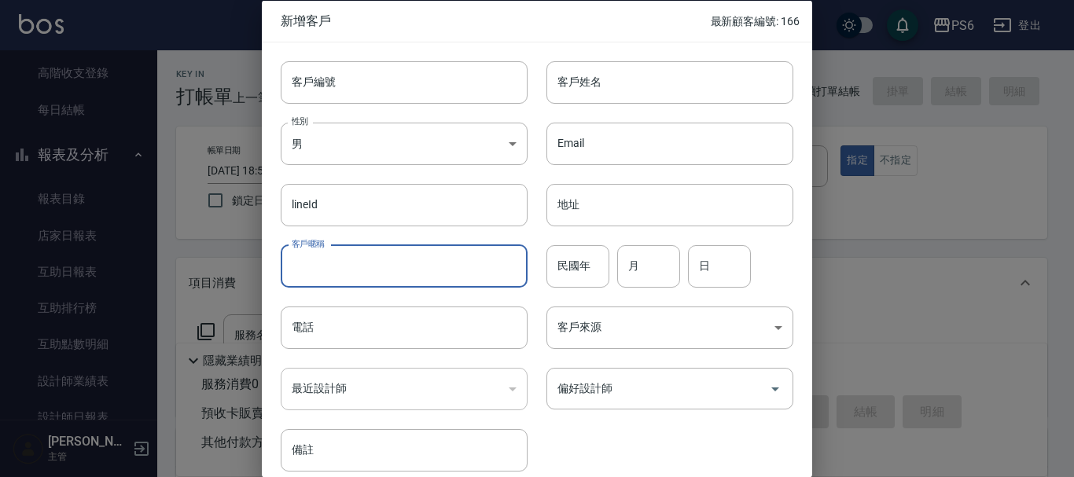
click at [331, 275] on input "客戶暱稱" at bounding box center [404, 266] width 247 height 42
click at [330, 326] on input "電話" at bounding box center [404, 328] width 247 height 42
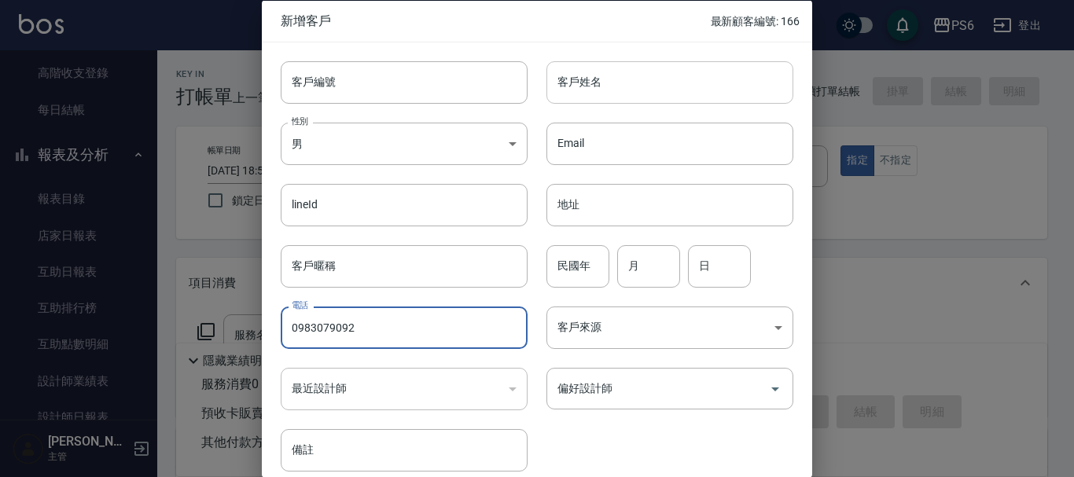
type input "0983079092"
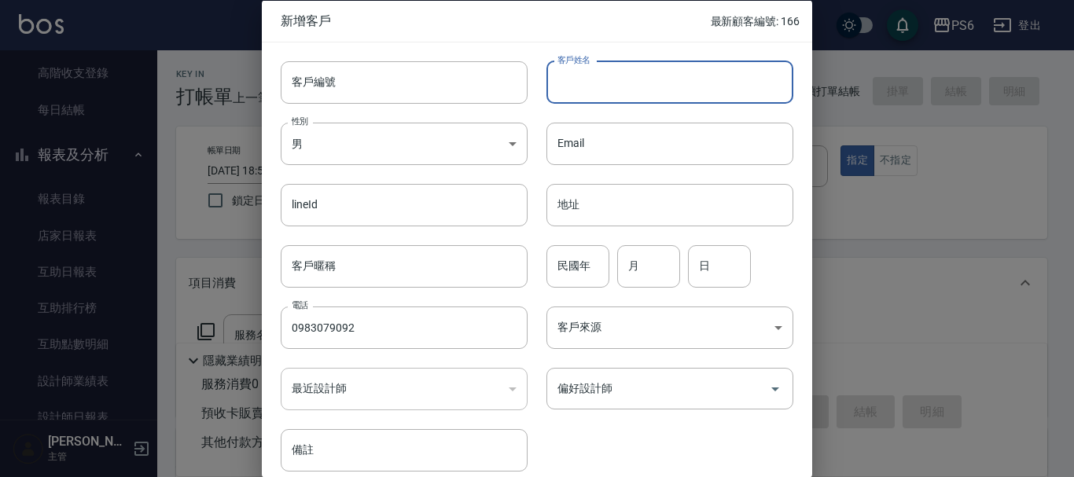
click at [637, 83] on input "客戶姓名" at bounding box center [670, 82] width 247 height 42
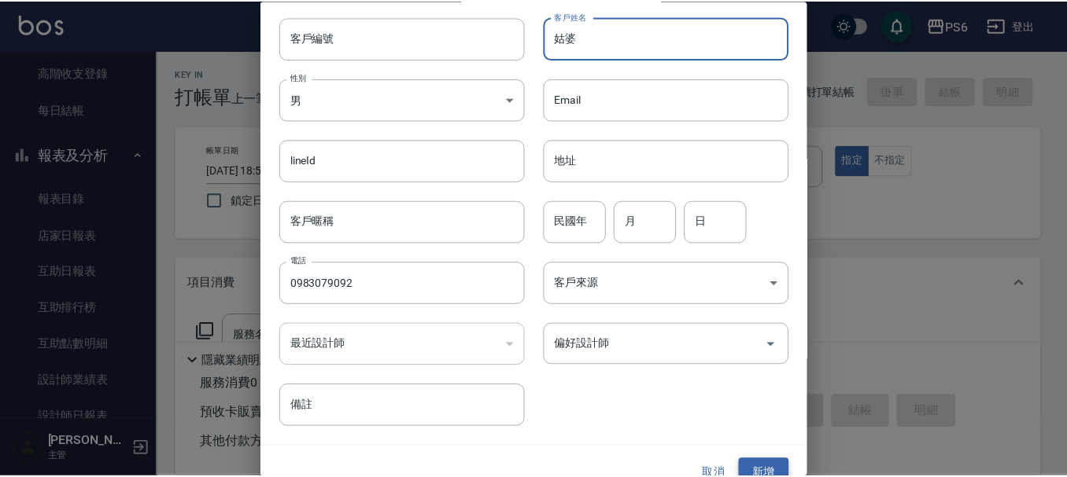
scroll to position [68, 0]
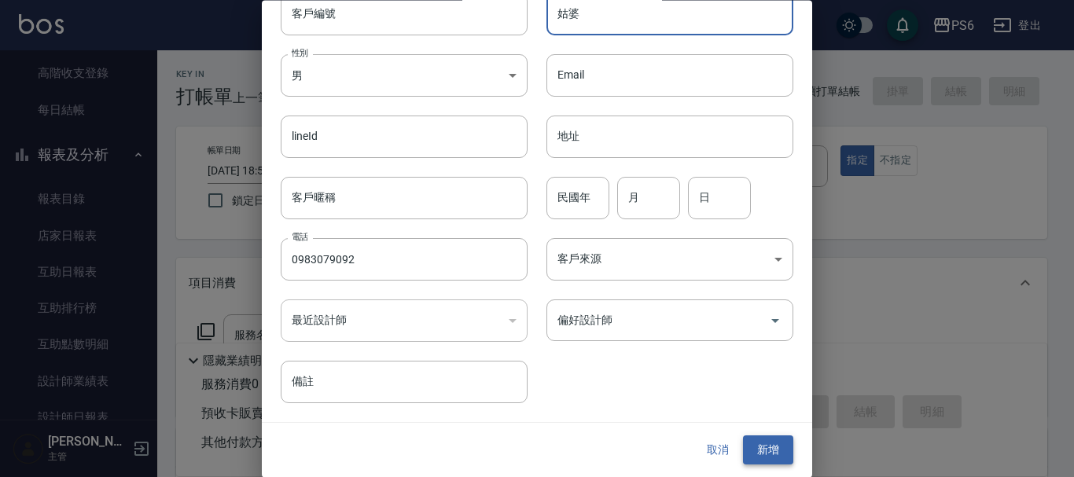
type input "姑婆"
click at [772, 450] on button "新增" at bounding box center [768, 451] width 50 height 29
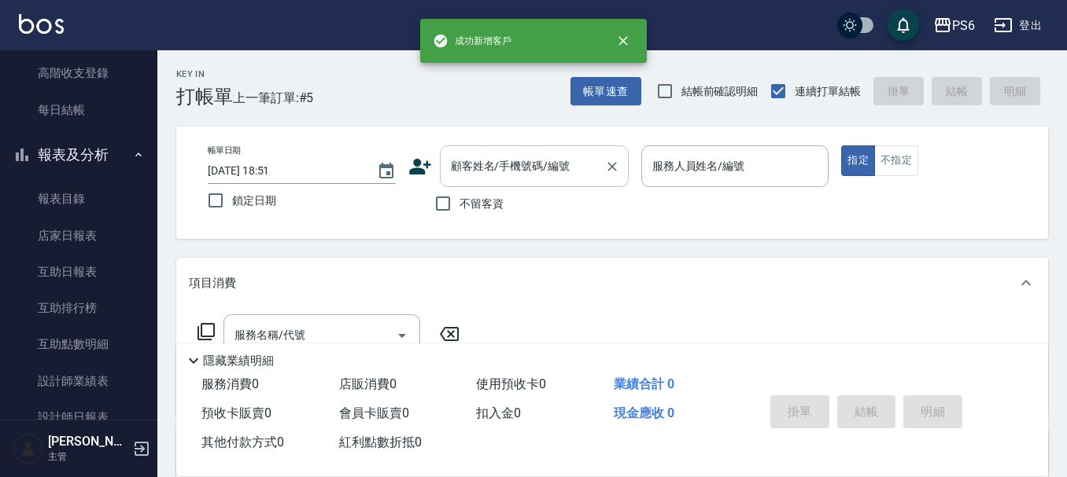
click at [465, 166] on input "顧客姓名/手機號碼/編號" at bounding box center [522, 167] width 151 height 28
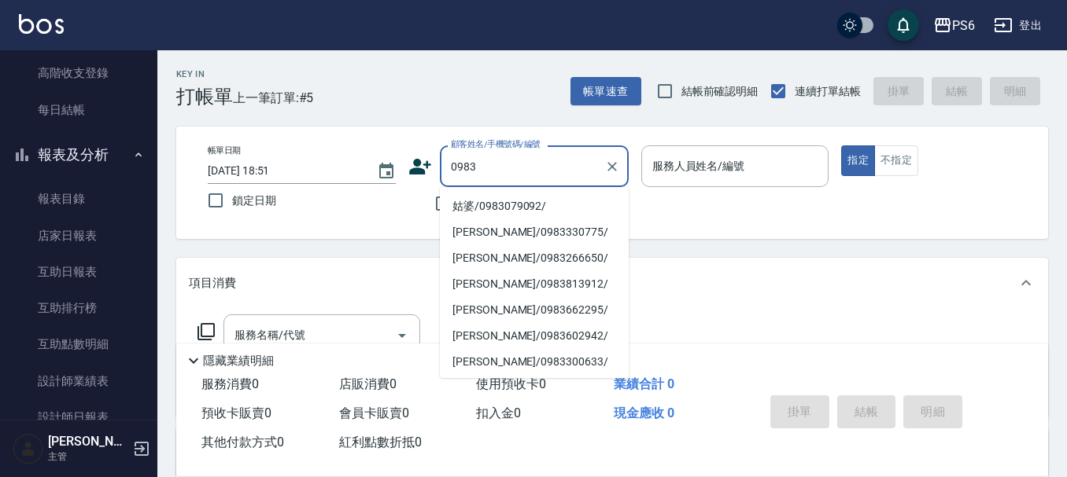
click at [549, 212] on li "姑婆/0983079092/" at bounding box center [534, 206] width 189 height 26
type input "姑婆/0983079092/"
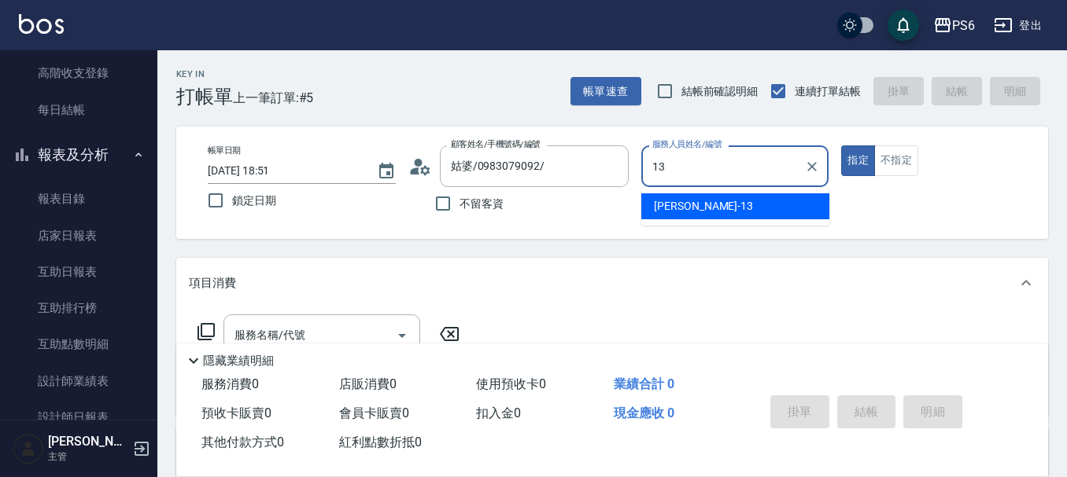
type input "[PERSON_NAME]-13"
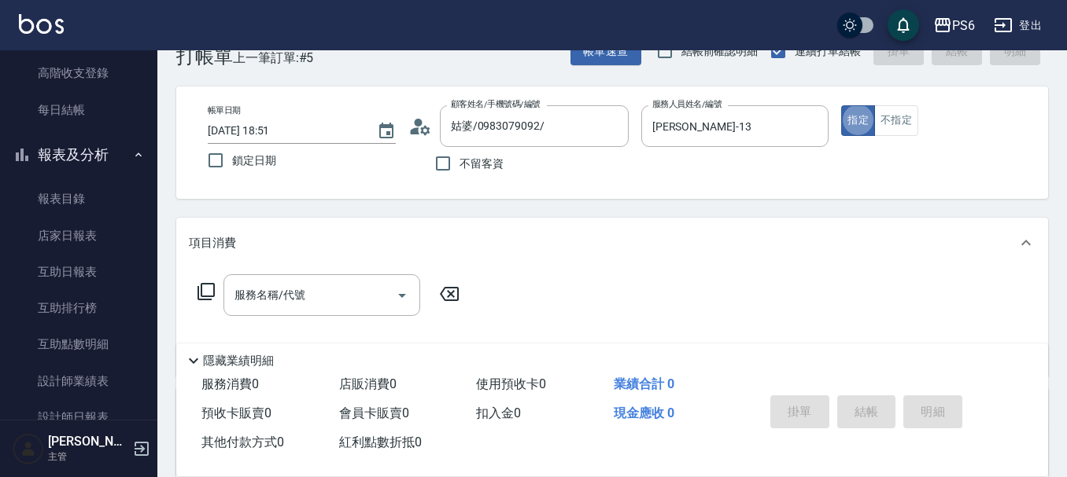
scroll to position [79, 0]
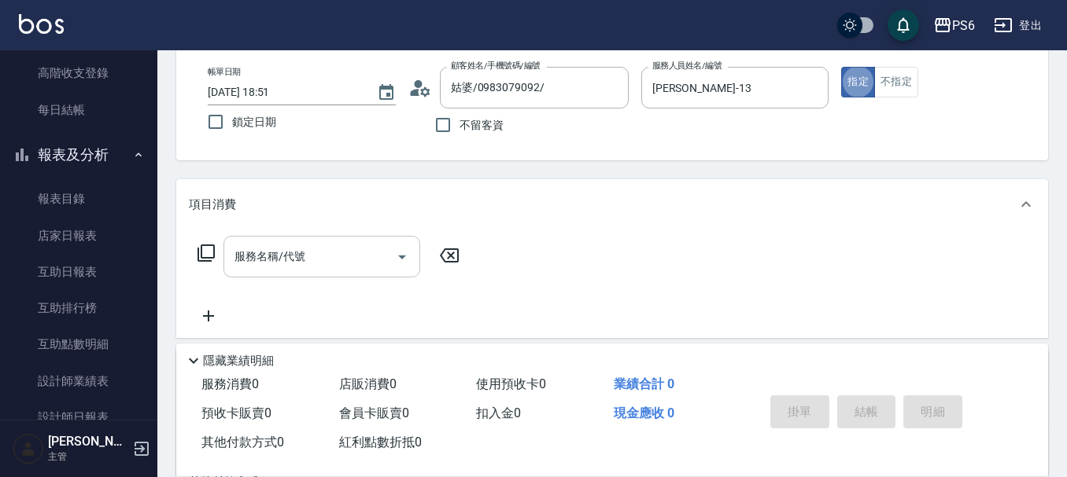
click at [238, 242] on div "服務名稱/代號" at bounding box center [321, 257] width 197 height 42
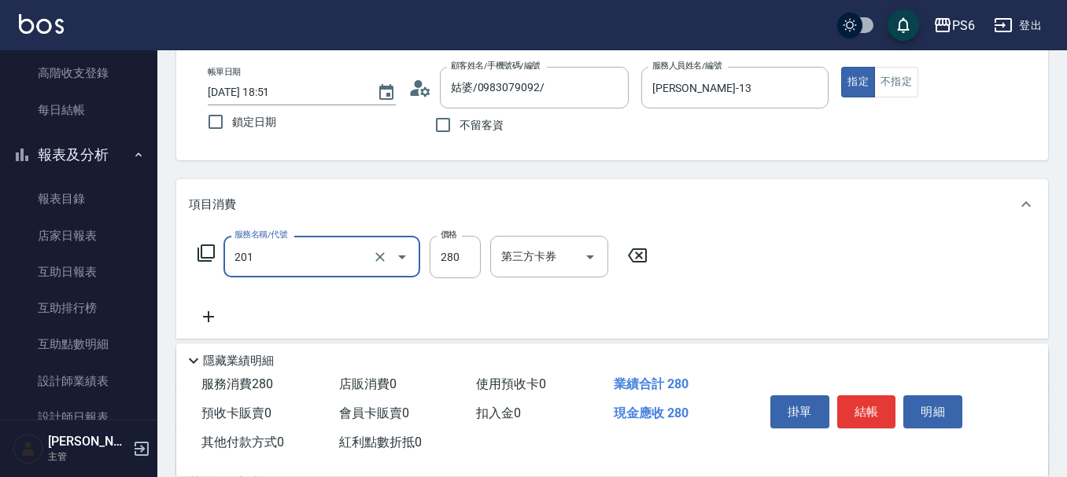
type input "一般洗髮(201)"
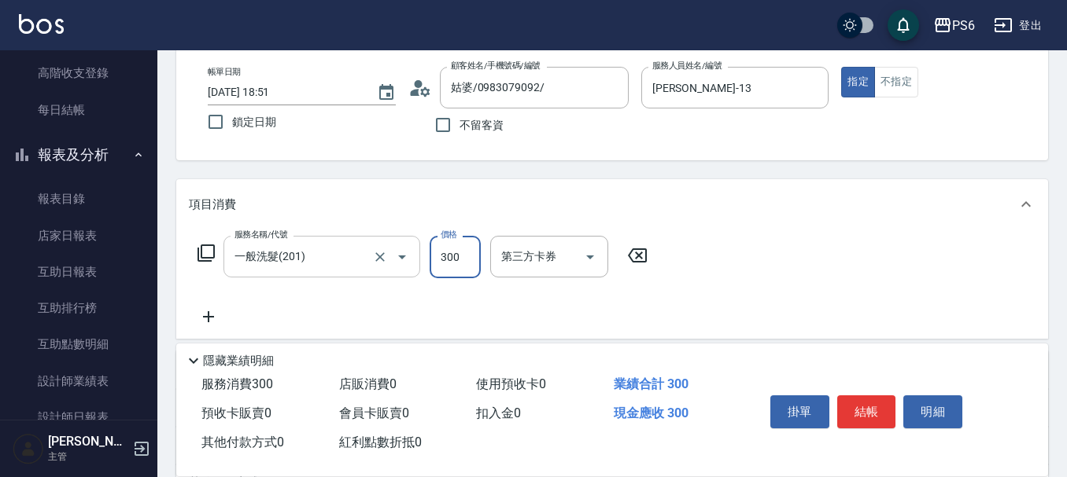
type input "300"
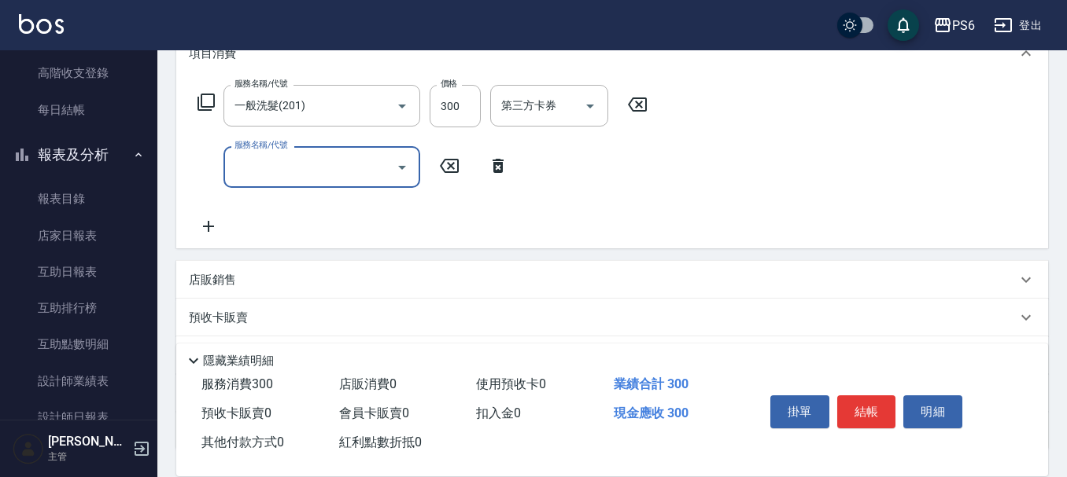
scroll to position [236, 0]
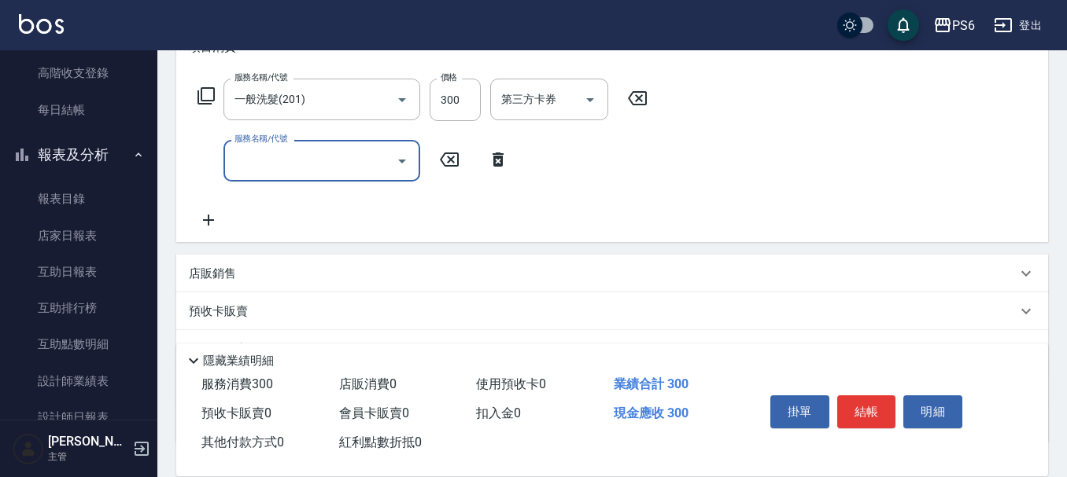
click at [348, 157] on input "服務名稱/代號" at bounding box center [309, 161] width 159 height 28
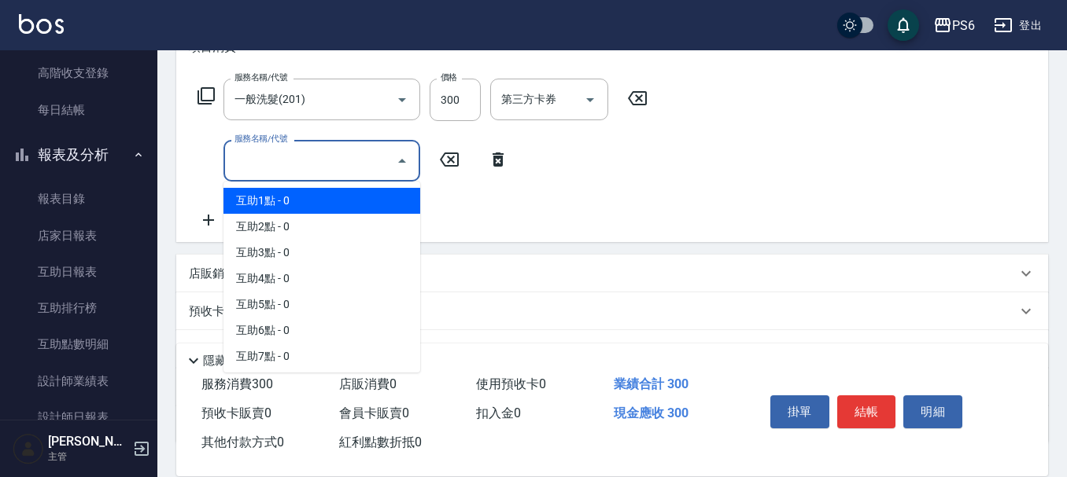
click at [343, 190] on span "互助1點 - 0" at bounding box center [321, 201] width 197 height 26
type input "互助1點(1)"
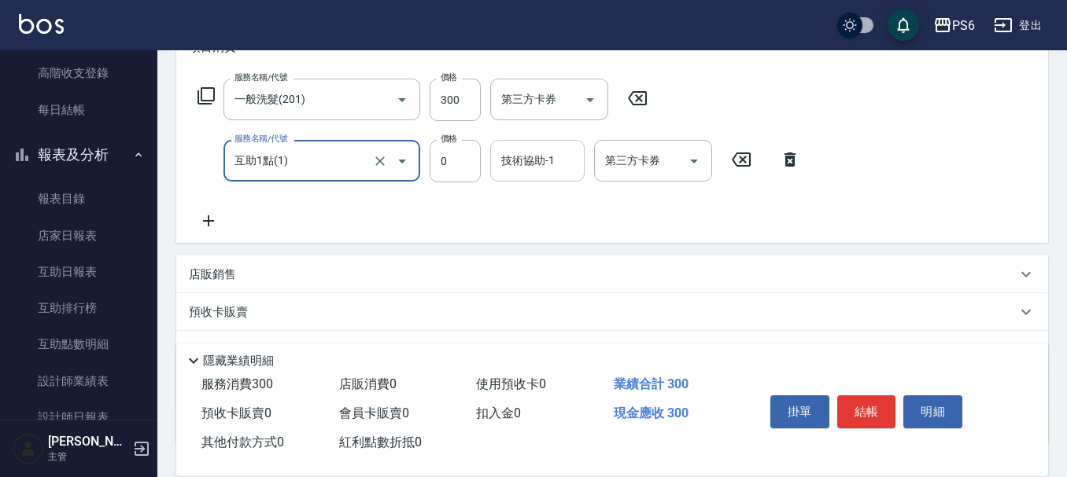
click at [524, 171] on input "技術協助-1" at bounding box center [537, 161] width 80 height 28
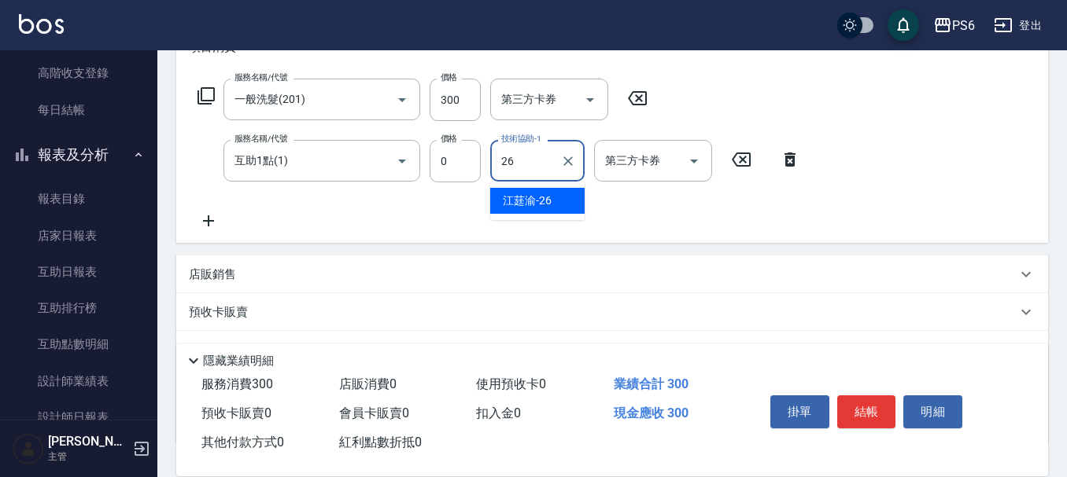
type input "[PERSON_NAME]-26"
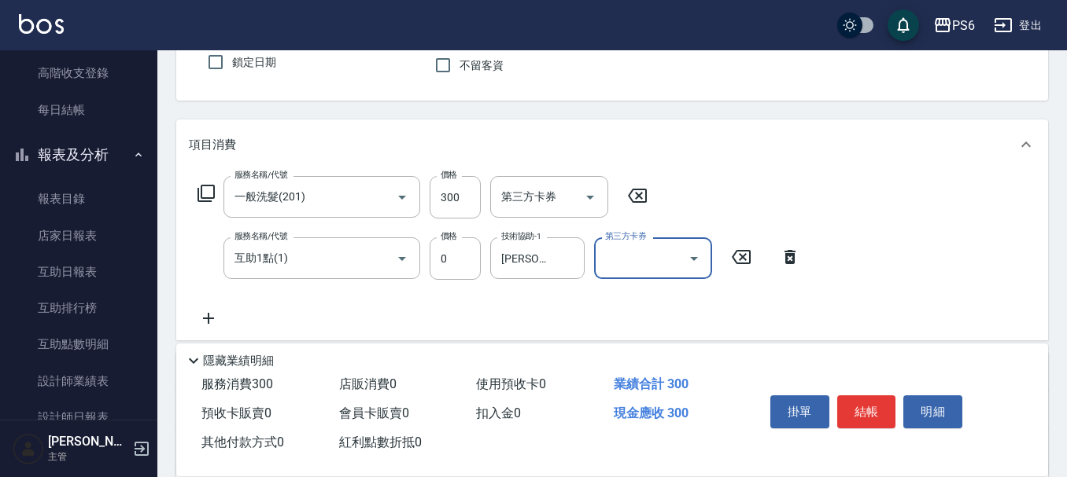
scroll to position [0, 0]
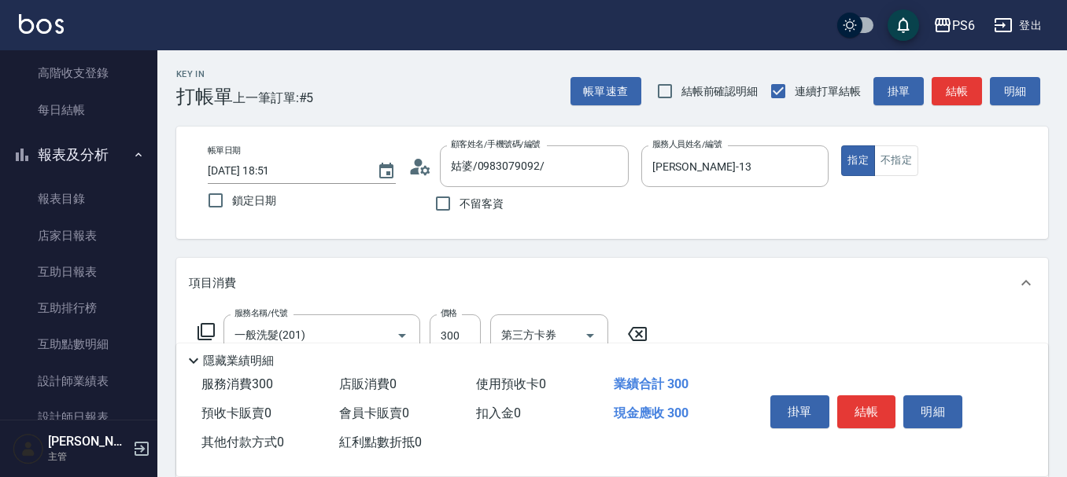
click at [877, 408] on button "結帳" at bounding box center [866, 412] width 59 height 33
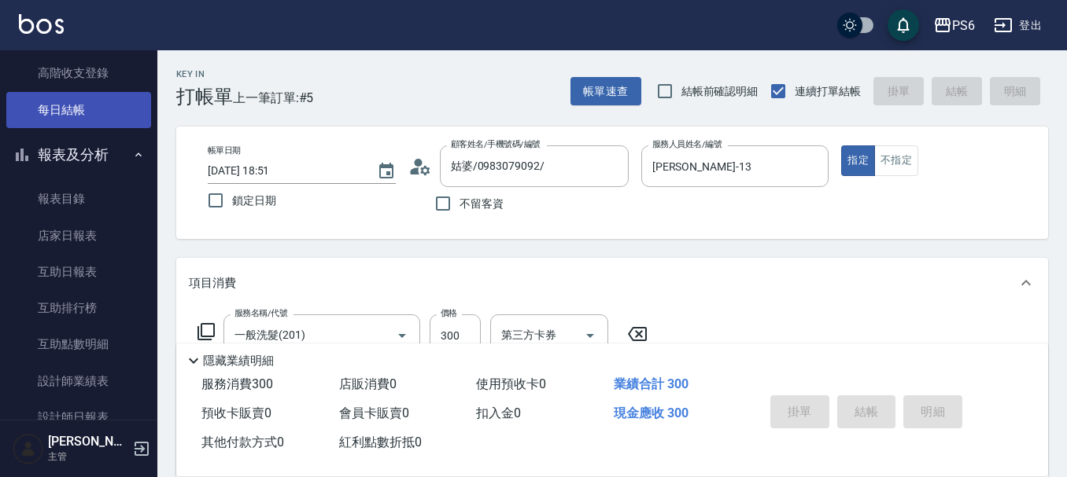
type input "[DATE] 18:52"
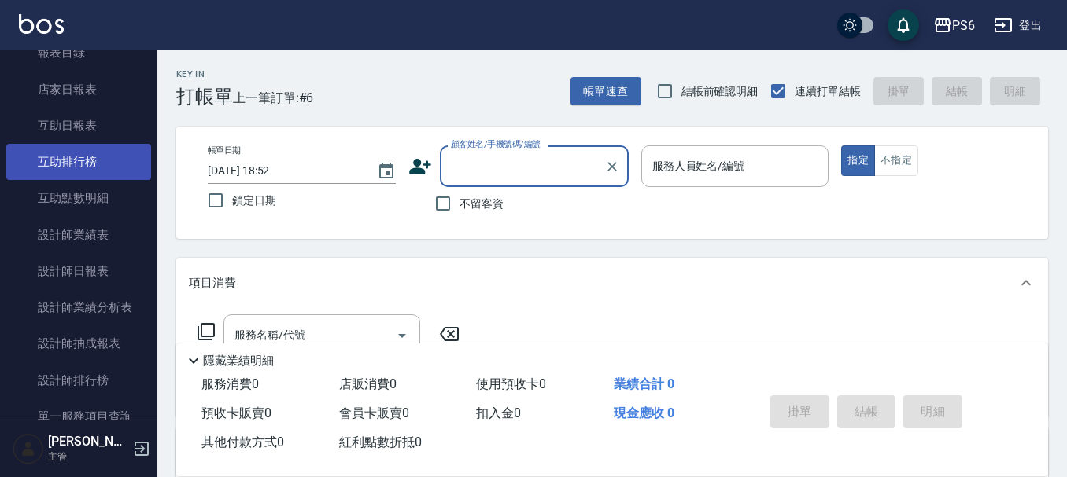
scroll to position [393, 0]
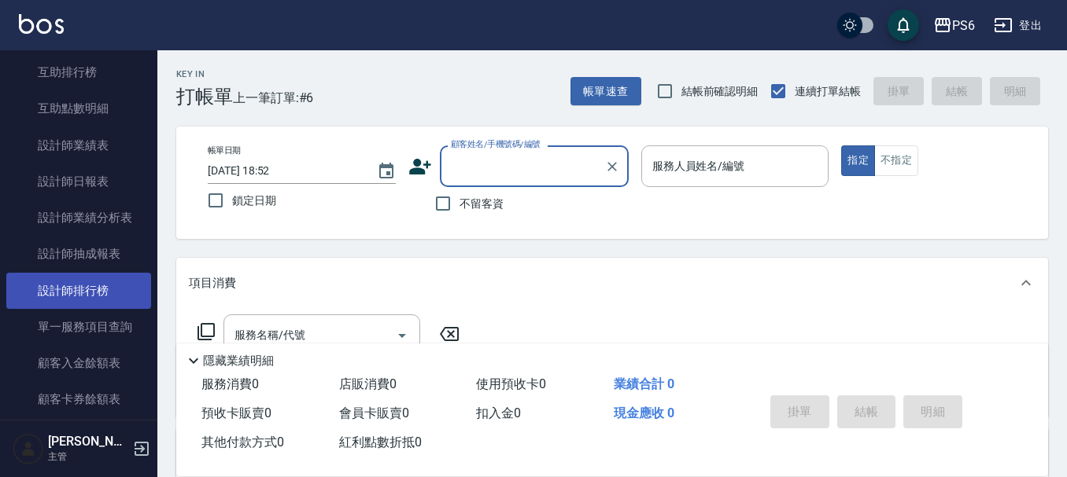
click at [94, 301] on link "設計師排行榜" at bounding box center [78, 291] width 145 height 36
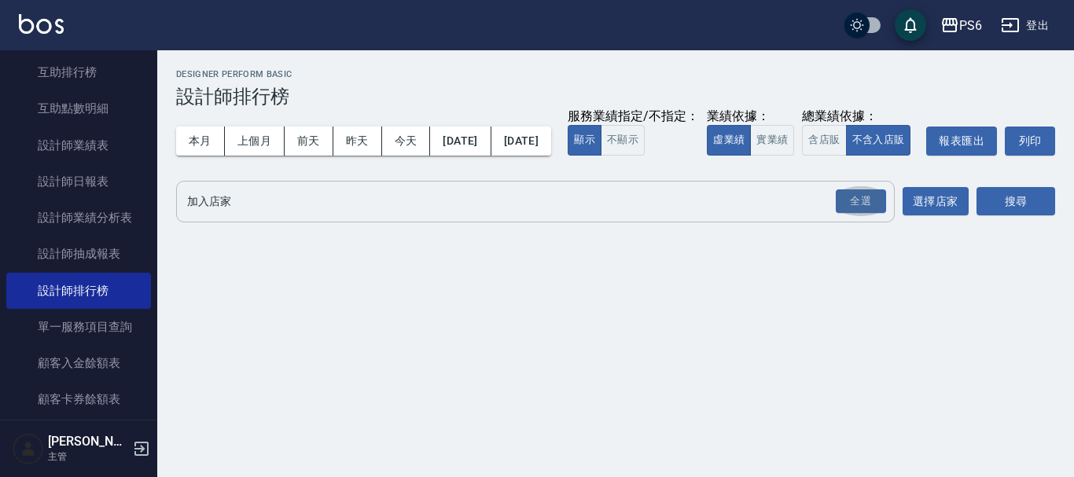
drag, startPoint x: 860, startPoint y: 217, endPoint x: 866, endPoint y: 227, distance: 12.0
click at [860, 217] on button "全選" at bounding box center [861, 201] width 57 height 31
click at [867, 214] on div "全選" at bounding box center [861, 202] width 50 height 24
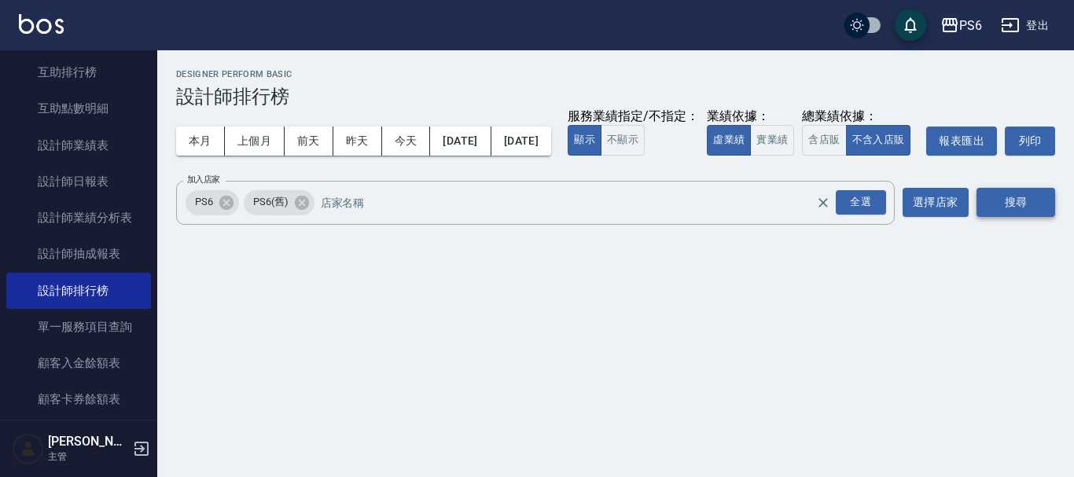
click at [1014, 217] on button "搜尋" at bounding box center [1016, 202] width 79 height 29
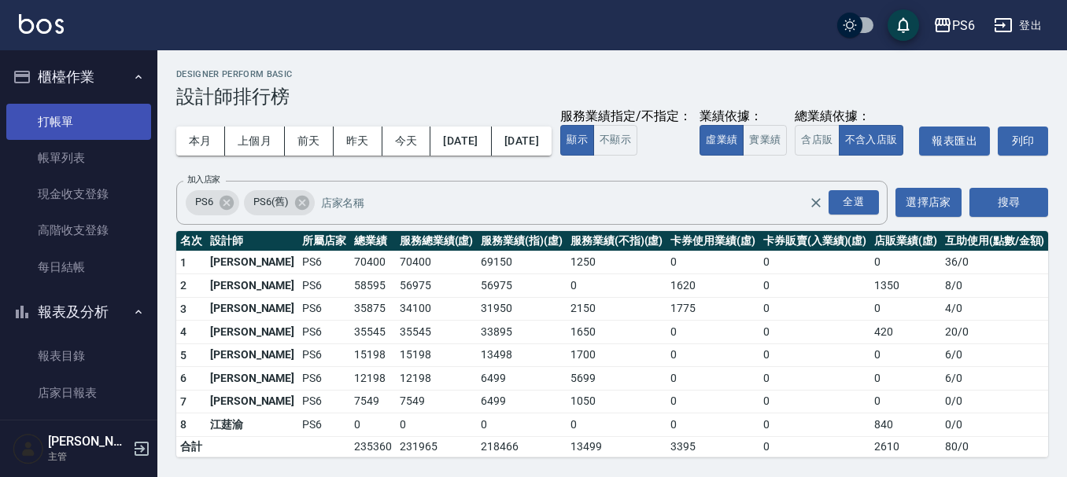
click at [90, 128] on link "打帳單" at bounding box center [78, 122] width 145 height 36
